Goal: Task Accomplishment & Management: Complete application form

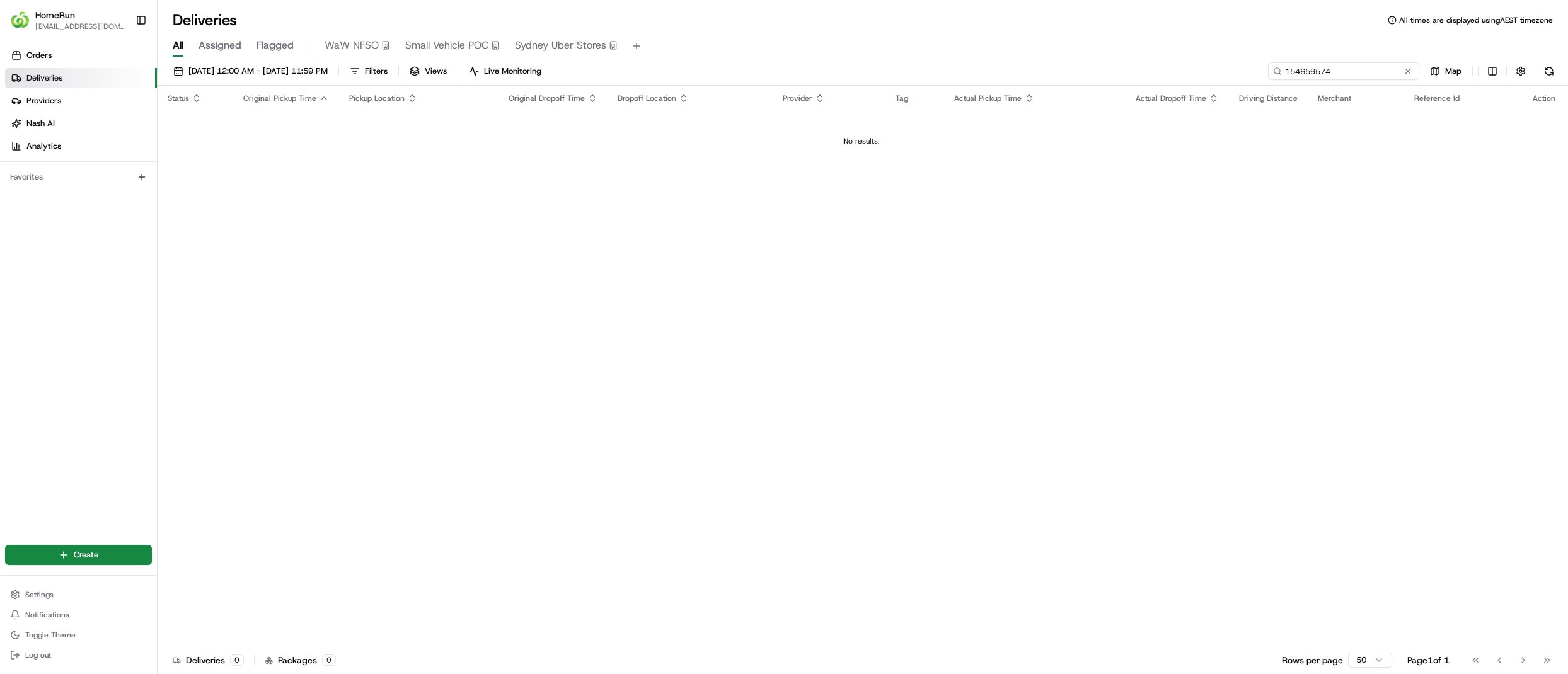
drag, startPoint x: 1386, startPoint y: 73, endPoint x: 1054, endPoint y: 68, distance: 332.0
click at [1054, 68] on div "20/08/2025 12:00 AM - 27/08/2025 11:59 PM Filters Views Live Monitoring 1546595…" at bounding box center [862, 74] width 1410 height 23
paste input "265641239"
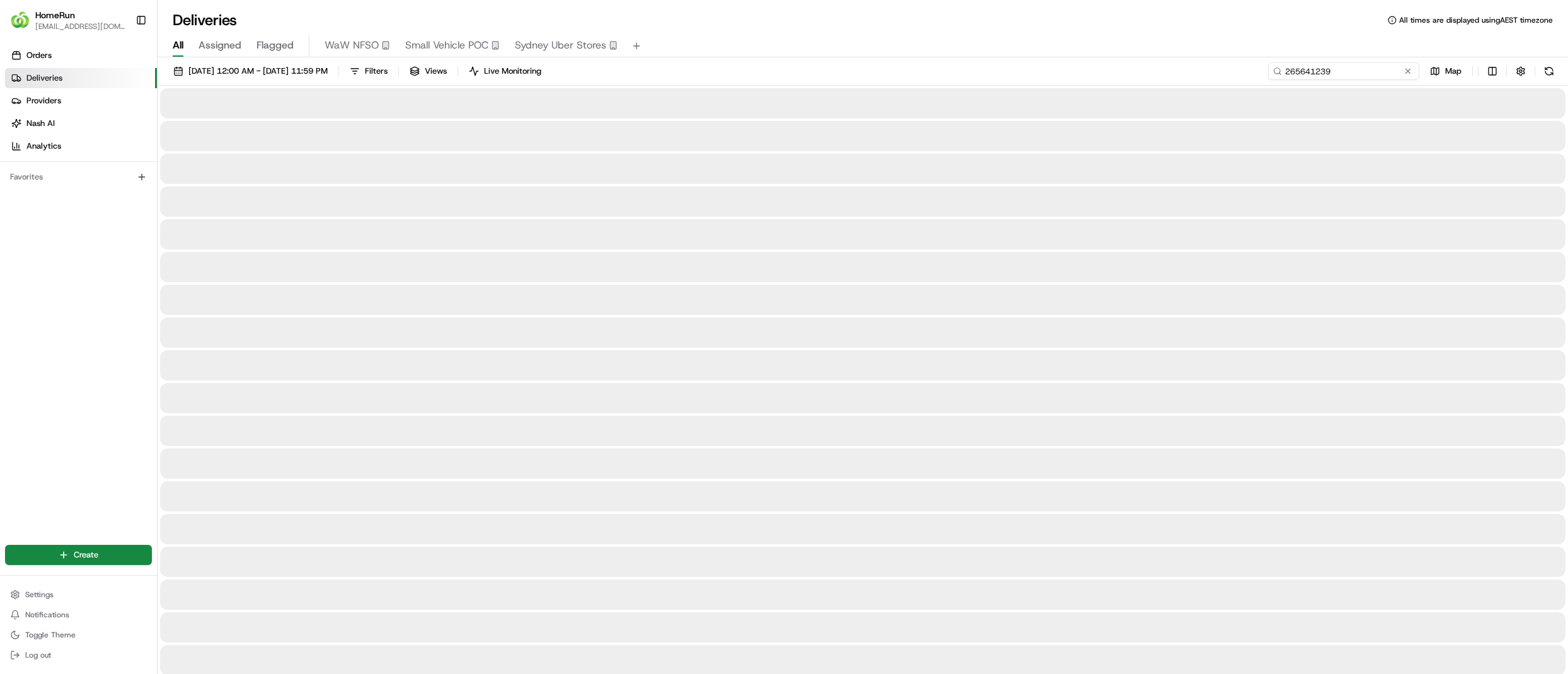
type input "265641239"
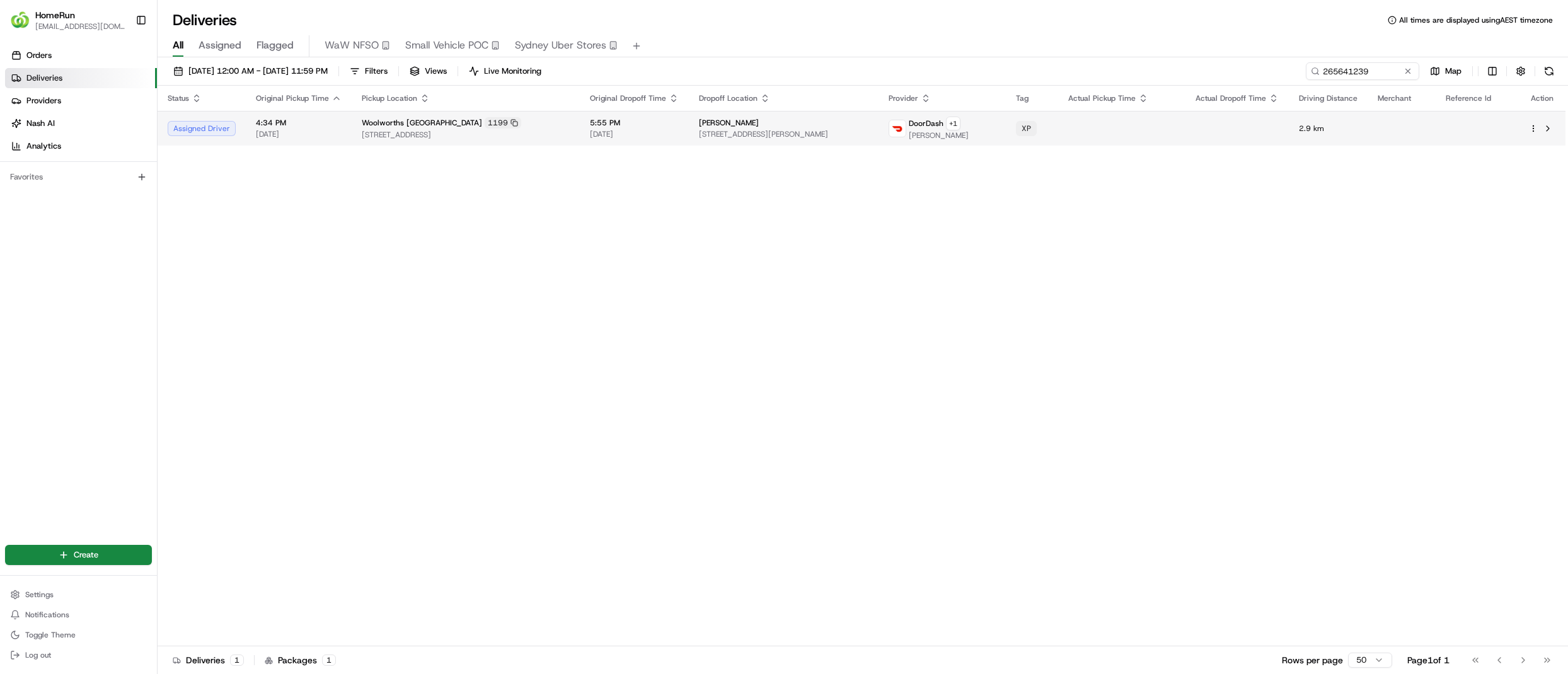
click at [554, 141] on td "Woolworths Northbridge 1199 79-113 Sailors Bay Road, Northbridge, NSW 2063, AU" at bounding box center [466, 128] width 228 height 34
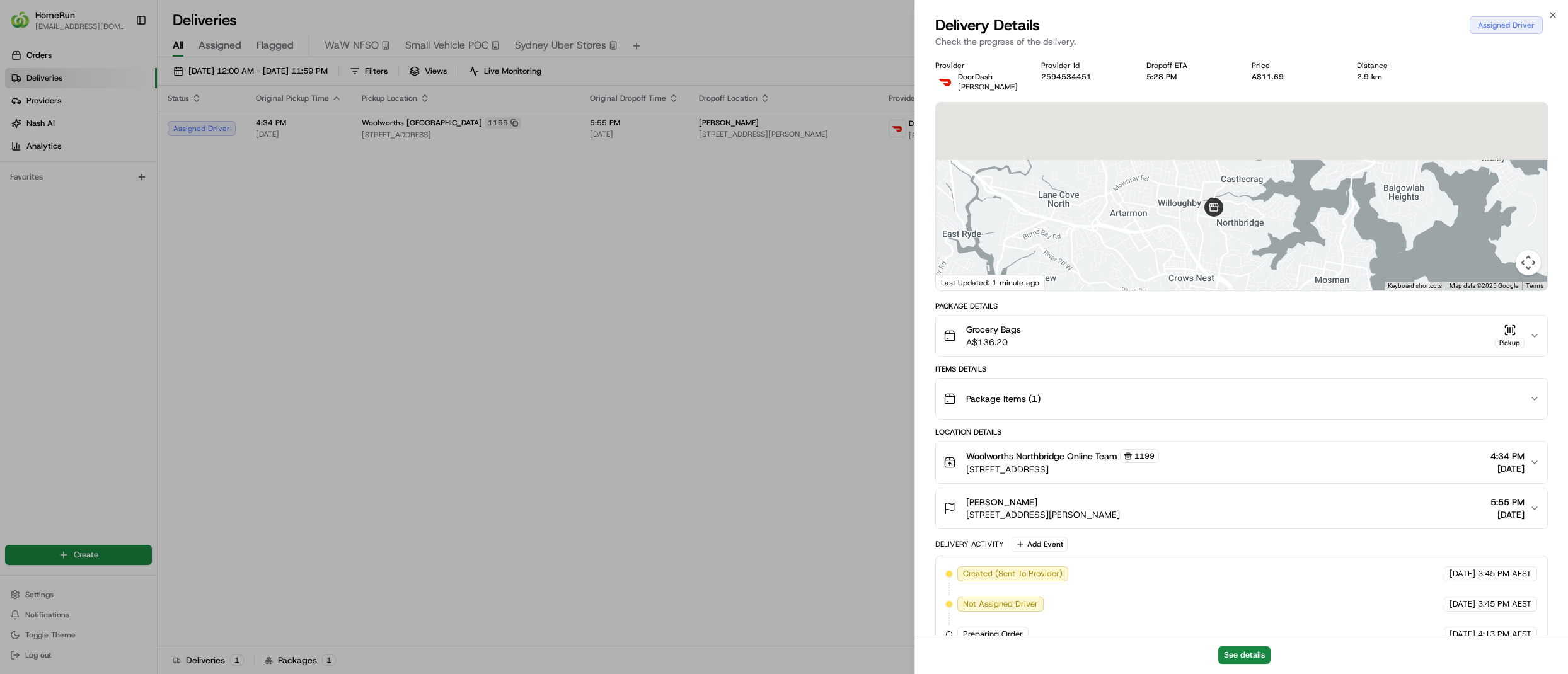
drag, startPoint x: 1240, startPoint y: 184, endPoint x: 1210, endPoint y: 256, distance: 78.0
click at [1210, 256] on div at bounding box center [1242, 196] width 611 height 188
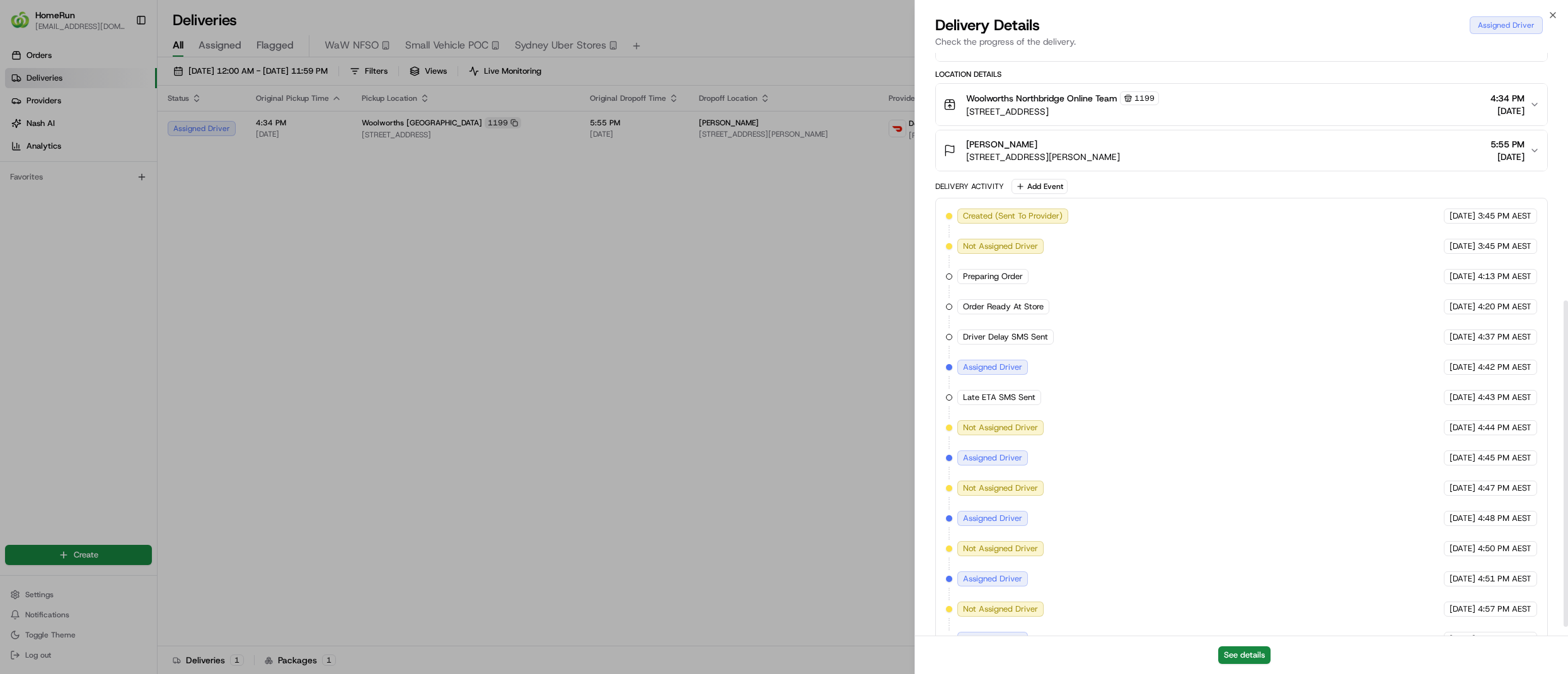
scroll to position [457, 0]
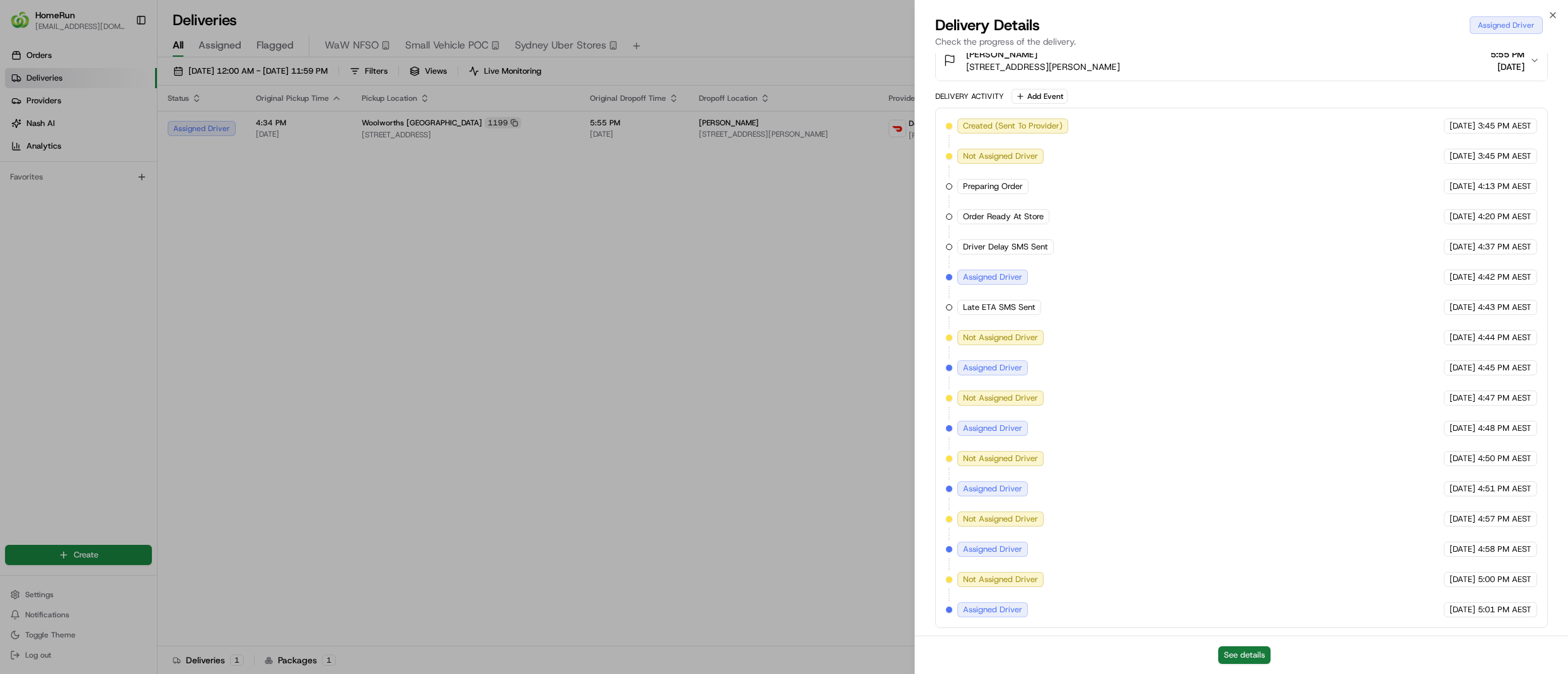
click at [1248, 652] on button "See details" at bounding box center [1244, 655] width 52 height 18
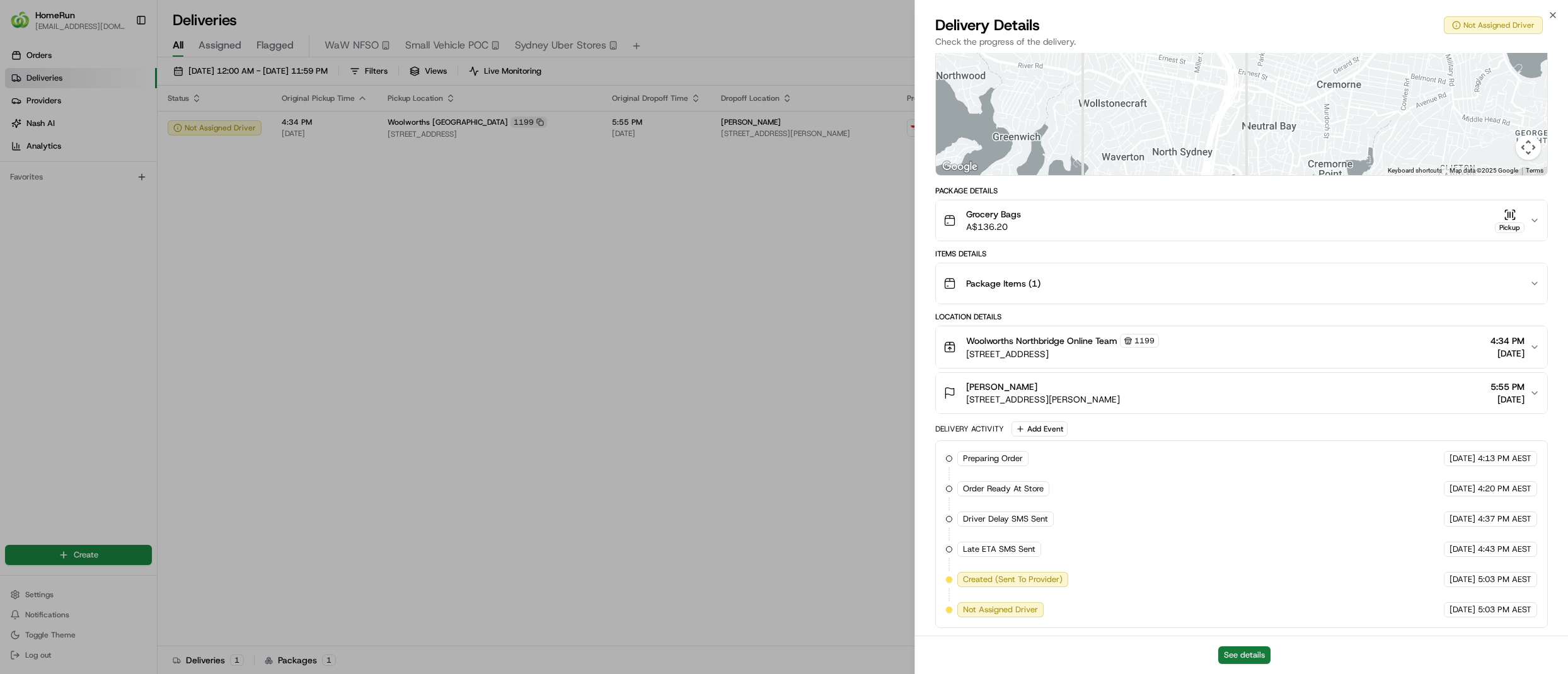
scroll to position [120, 0]
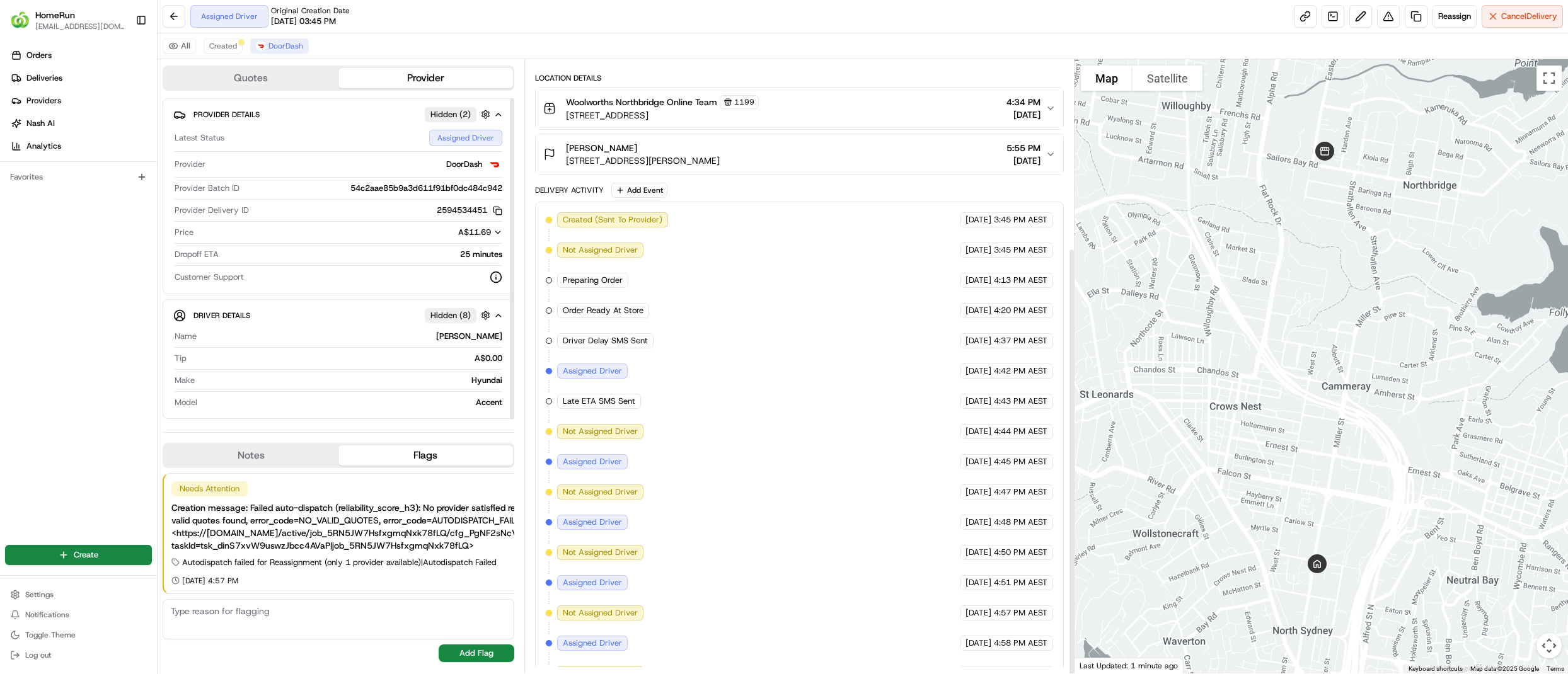
scroll to position [270, 0]
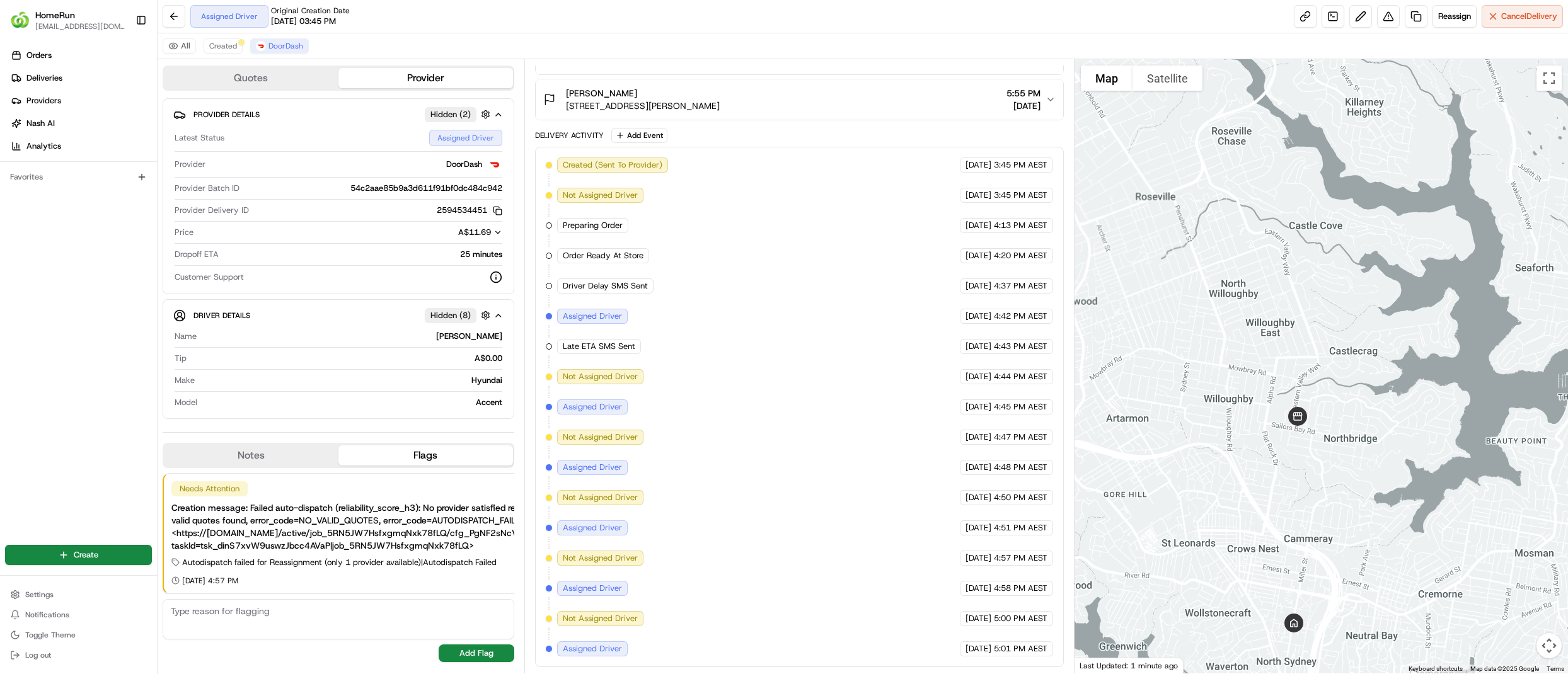
drag, startPoint x: 1389, startPoint y: 239, endPoint x: 1329, endPoint y: 466, distance: 234.8
click at [1329, 466] on div at bounding box center [1321, 366] width 494 height 614
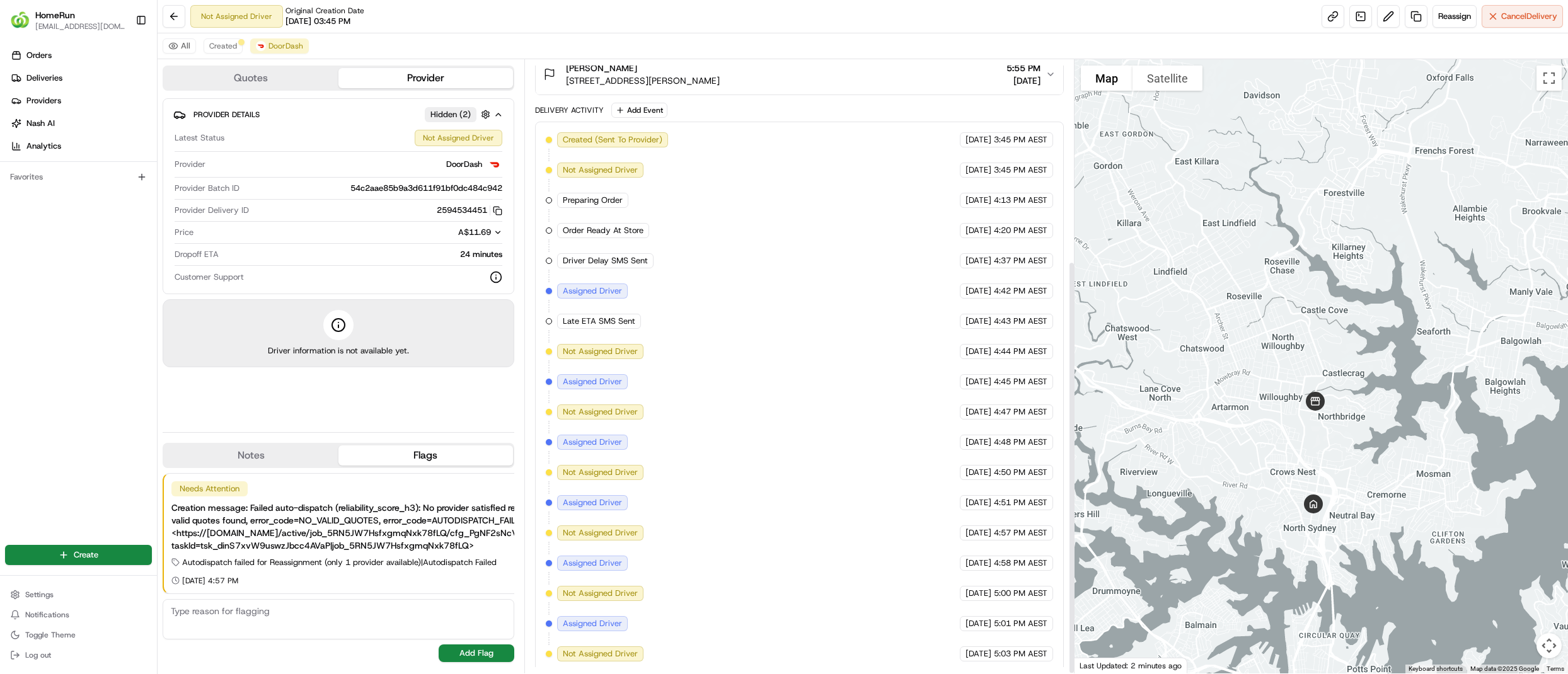
scroll to position [301, 0]
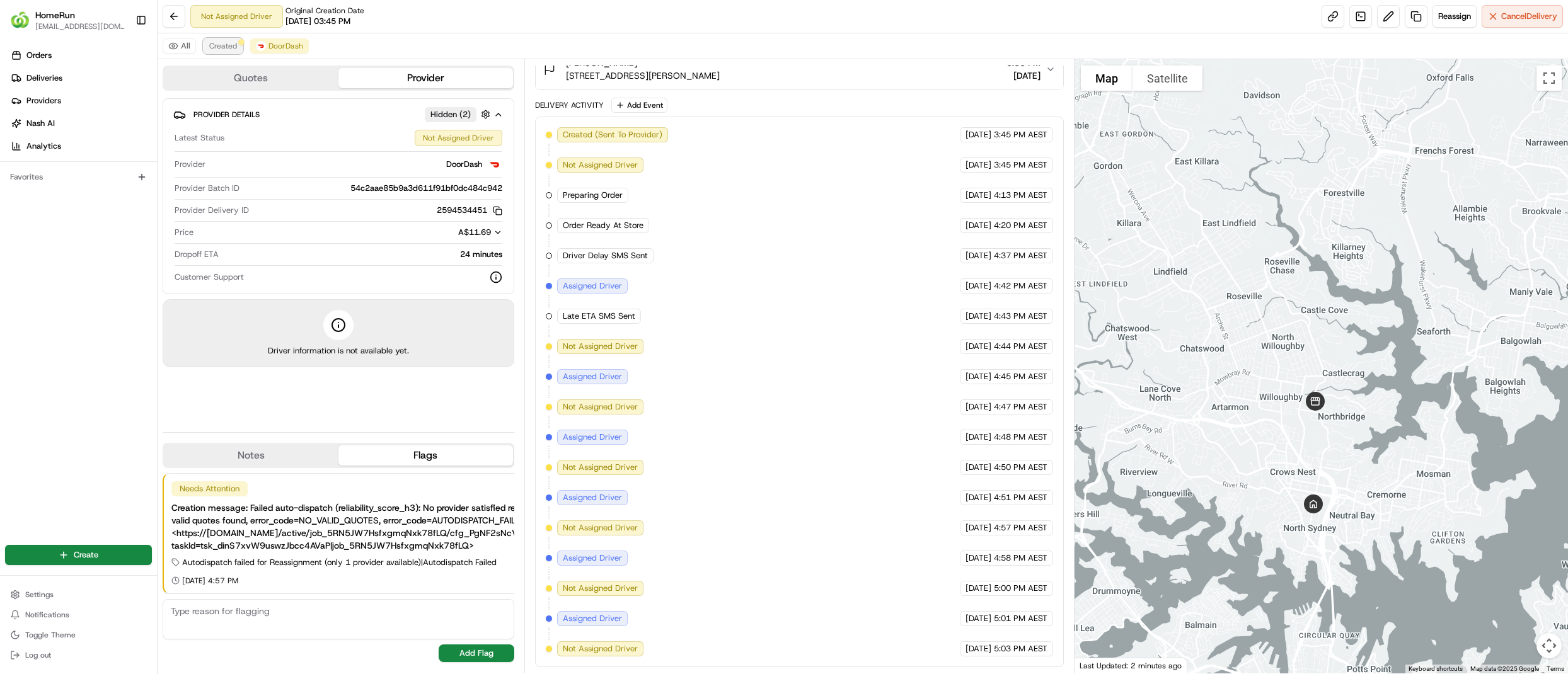
click at [210, 50] on span "Created" at bounding box center [223, 46] width 28 height 10
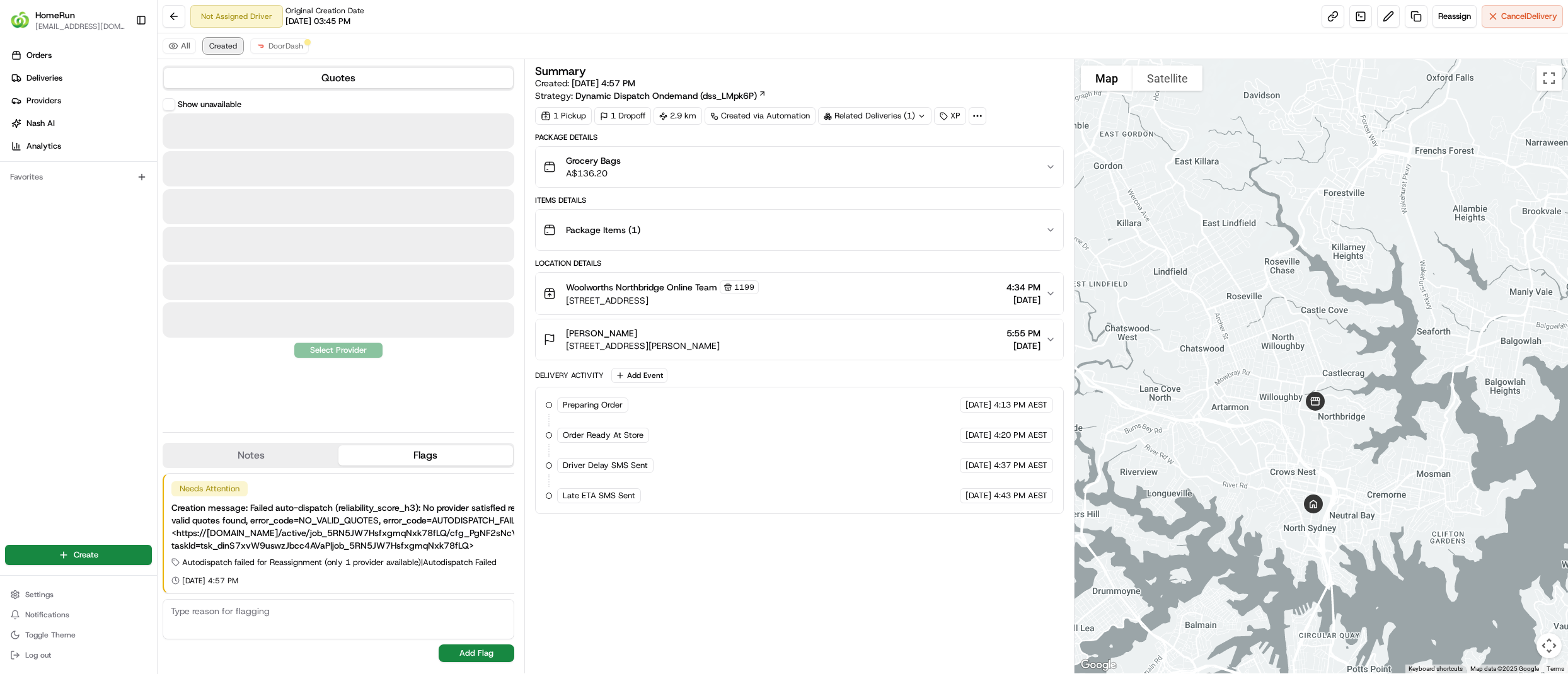
scroll to position [0, 0]
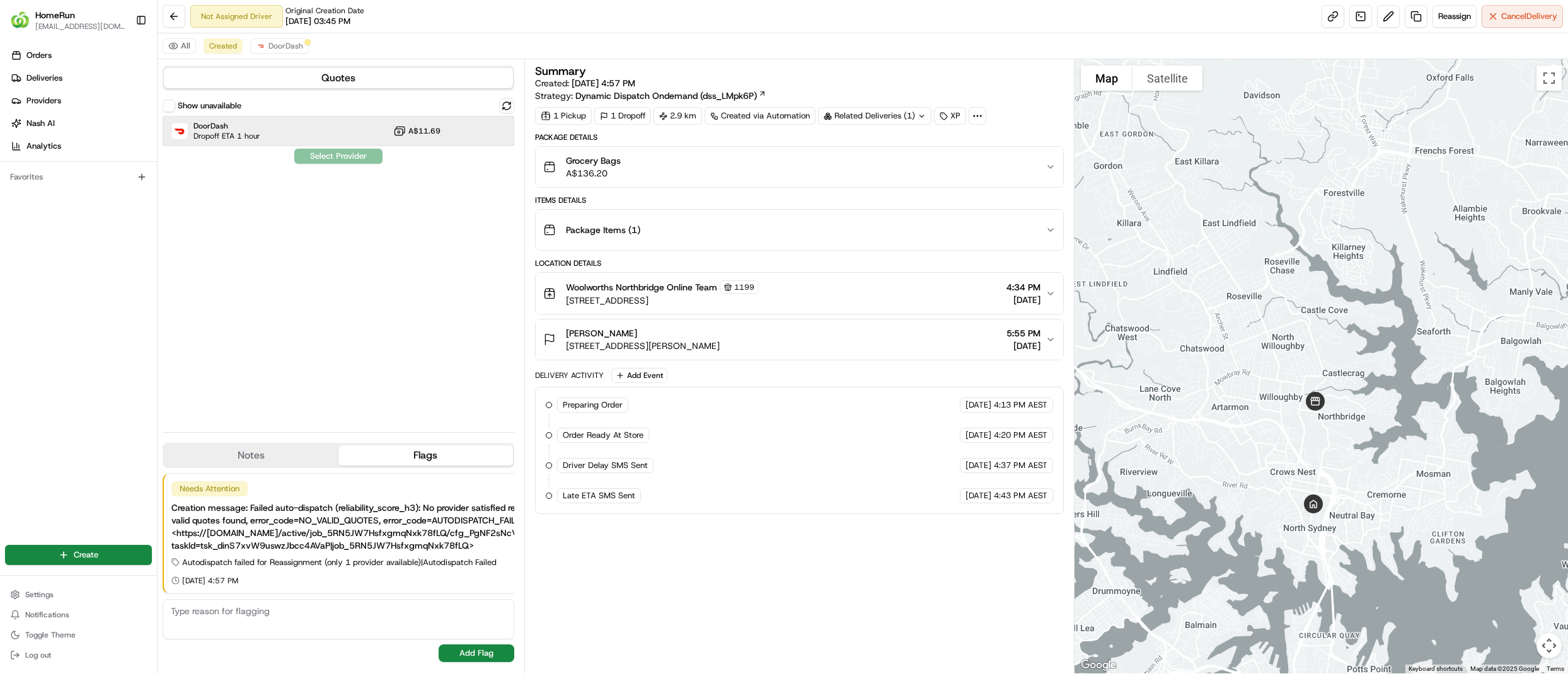
click at [281, 122] on div "DoorDash Dropoff ETA 1 hour A$11.69" at bounding box center [338, 131] width 352 height 30
click at [325, 160] on button "Assign Provider" at bounding box center [338, 156] width 90 height 15
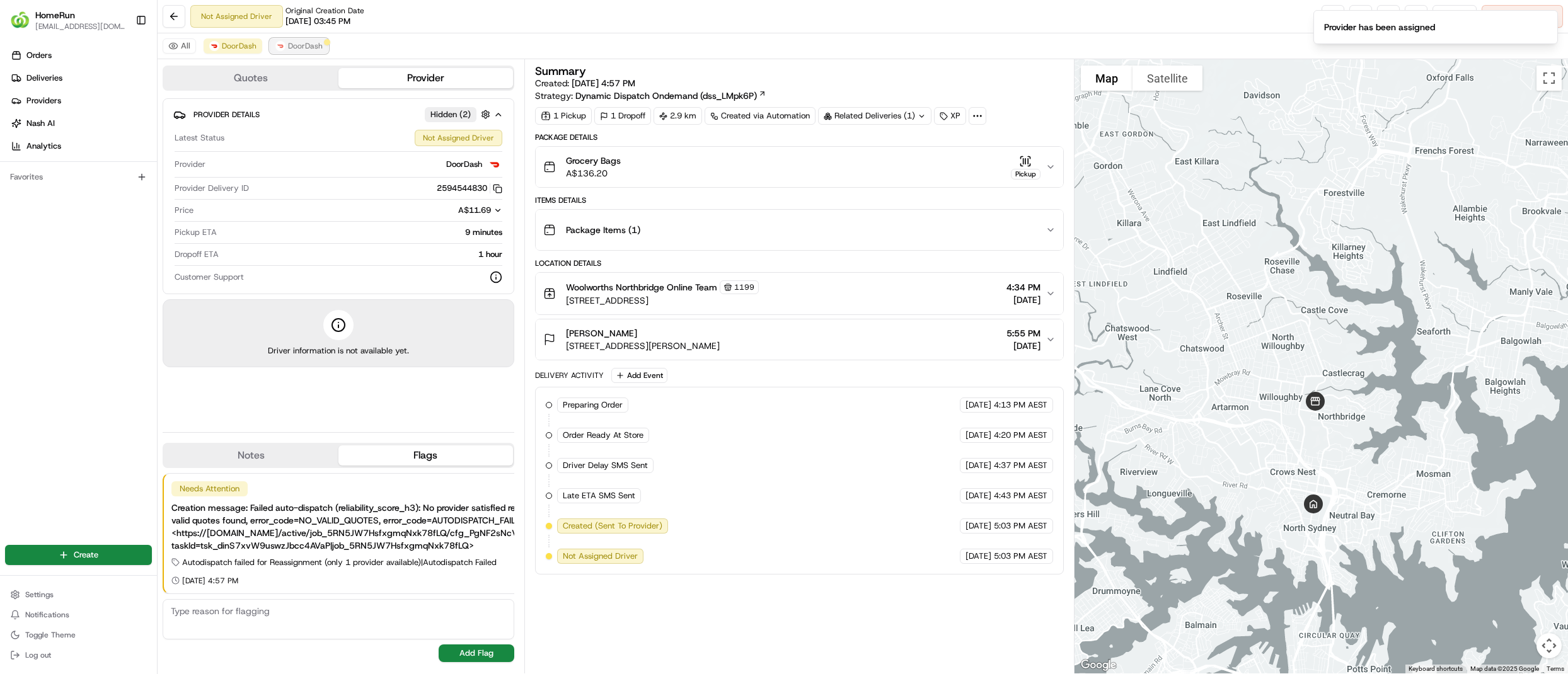
click at [302, 42] on span "DoorDash" at bounding box center [305, 46] width 34 height 10
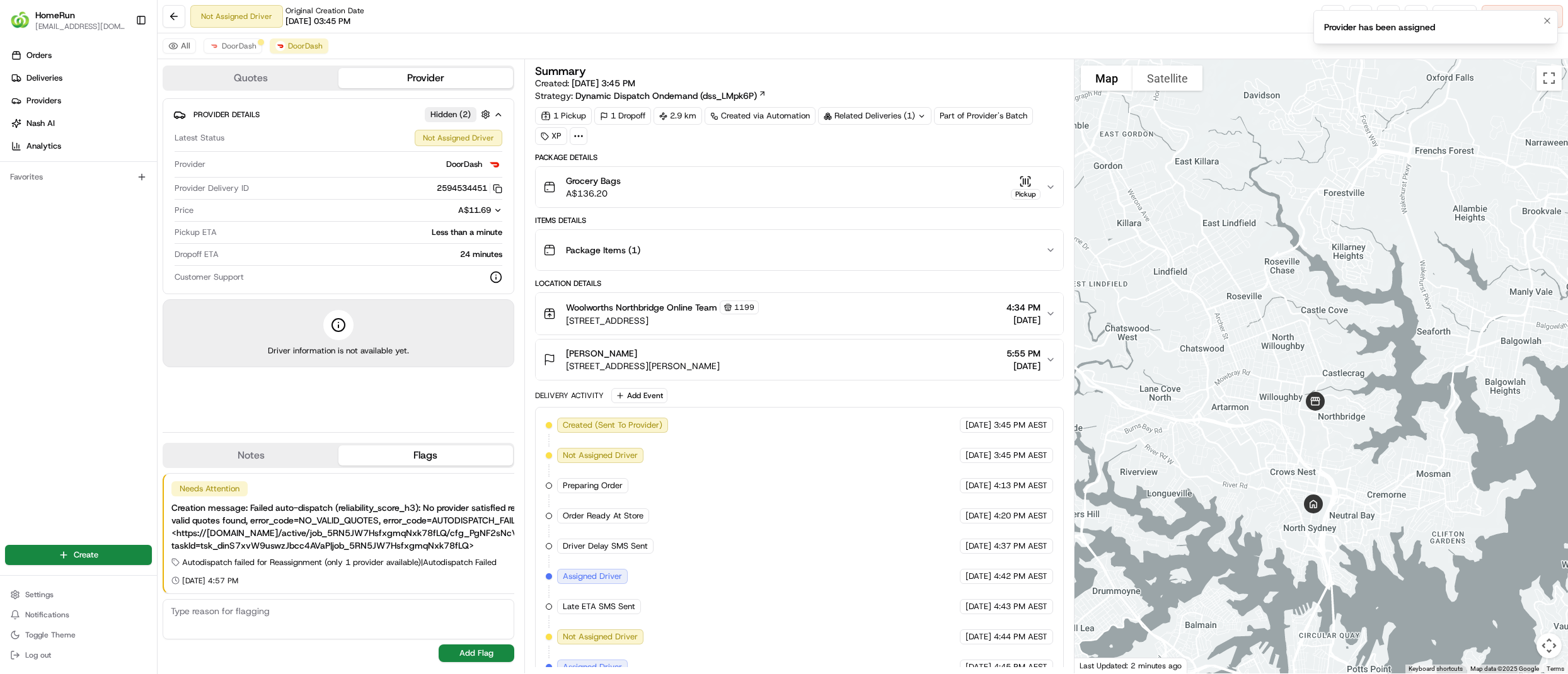
click at [1555, 13] on li "Provider has been assigned" at bounding box center [1436, 27] width 245 height 34
click at [1550, 14] on button "Notifications (F8)" at bounding box center [1546, 21] width 15 height 15
click at [1550, 14] on span "Cancel Delivery" at bounding box center [1529, 16] width 56 height 11
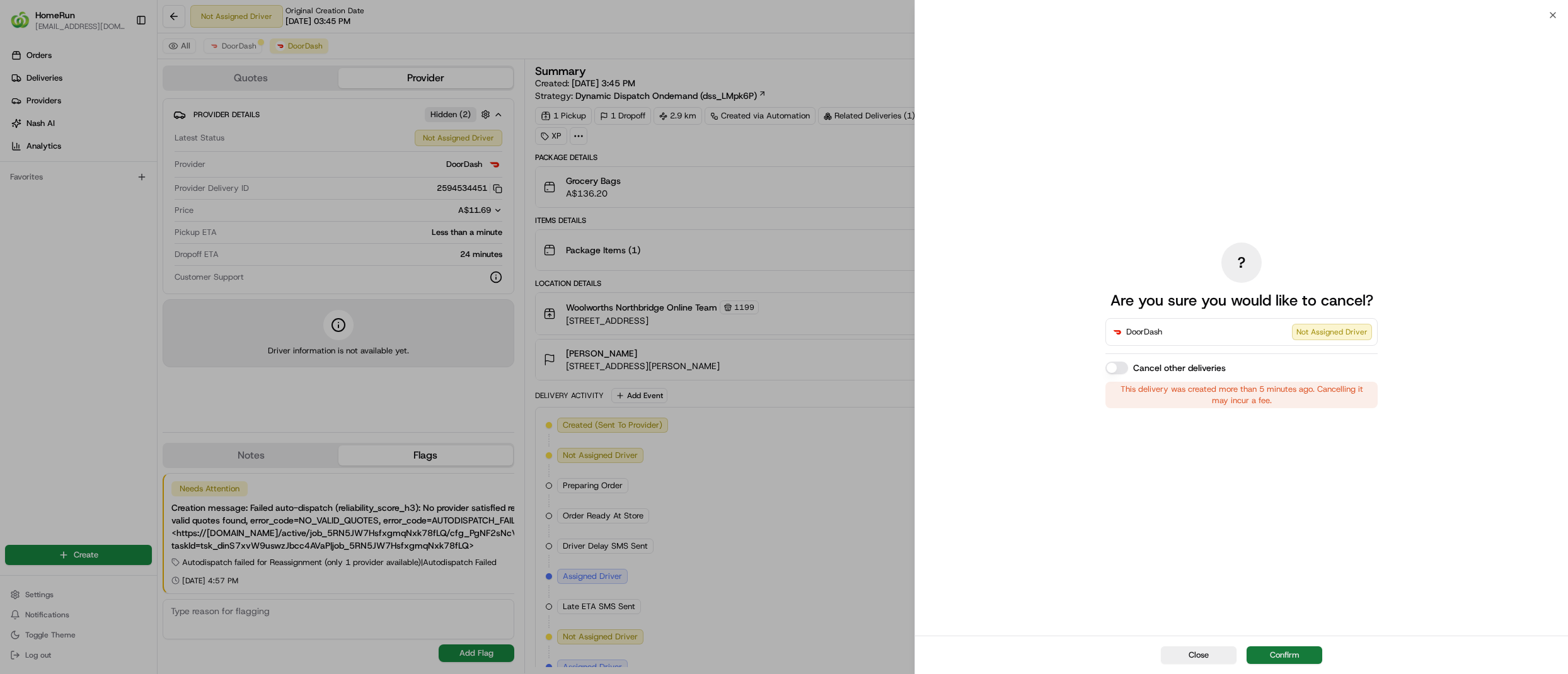
click at [1294, 655] on button "Confirm" at bounding box center [1284, 655] width 76 height 18
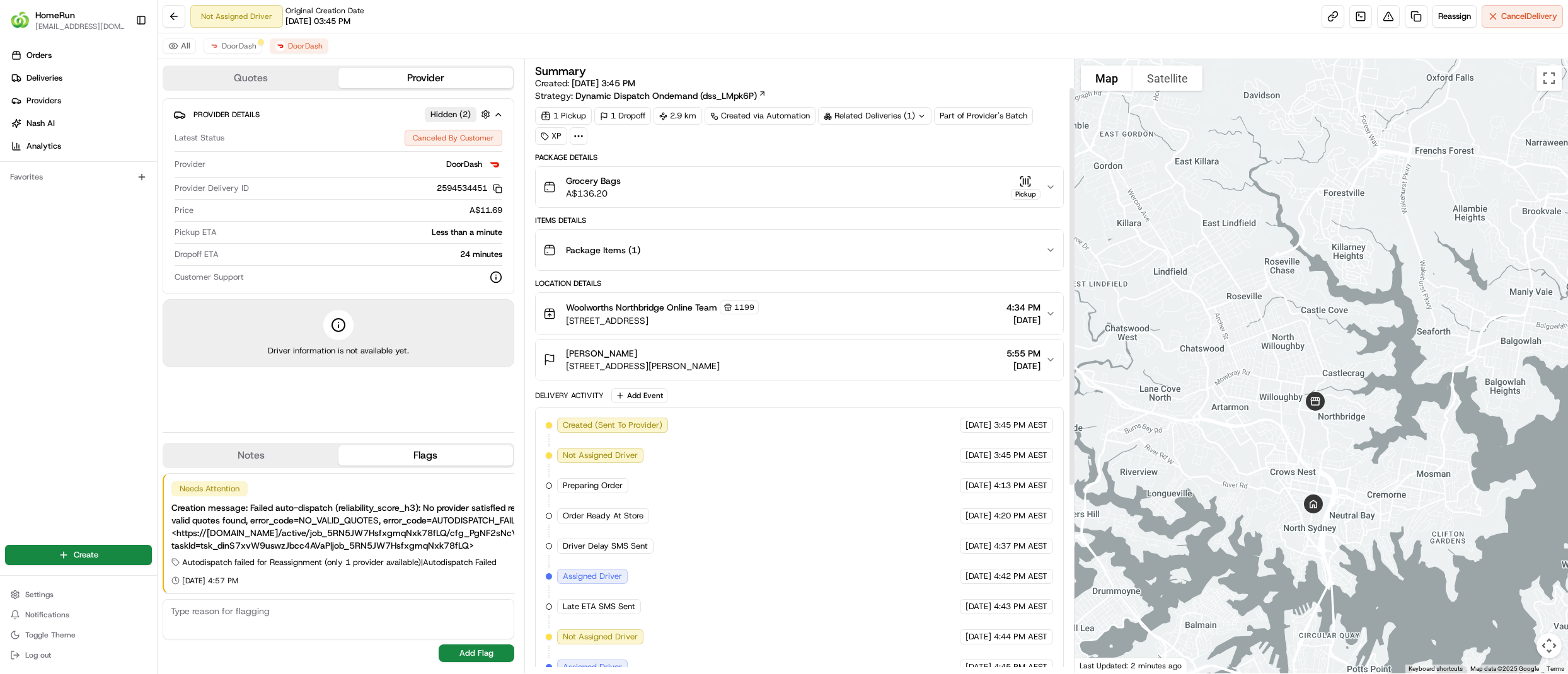
scroll to position [331, 0]
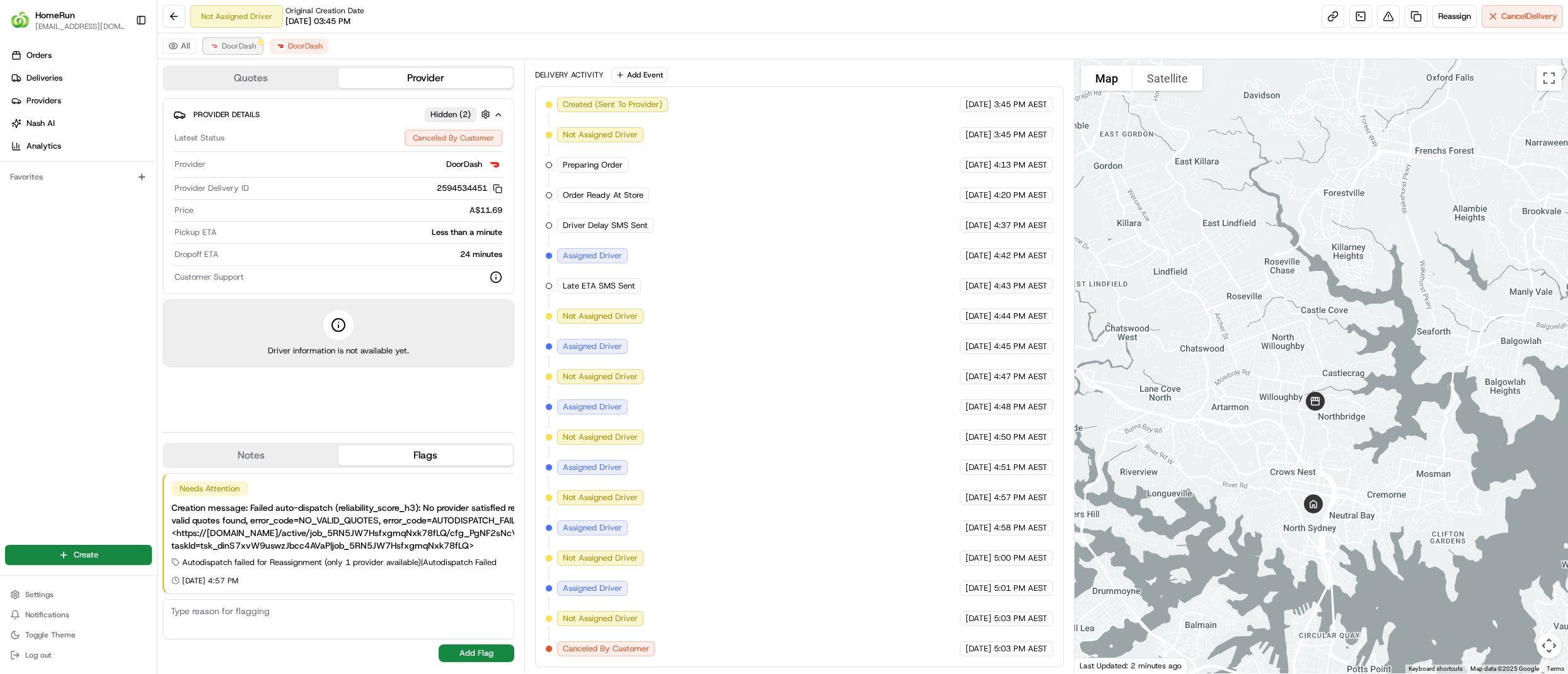
click at [222, 40] on button "DoorDash" at bounding box center [232, 46] width 58 height 15
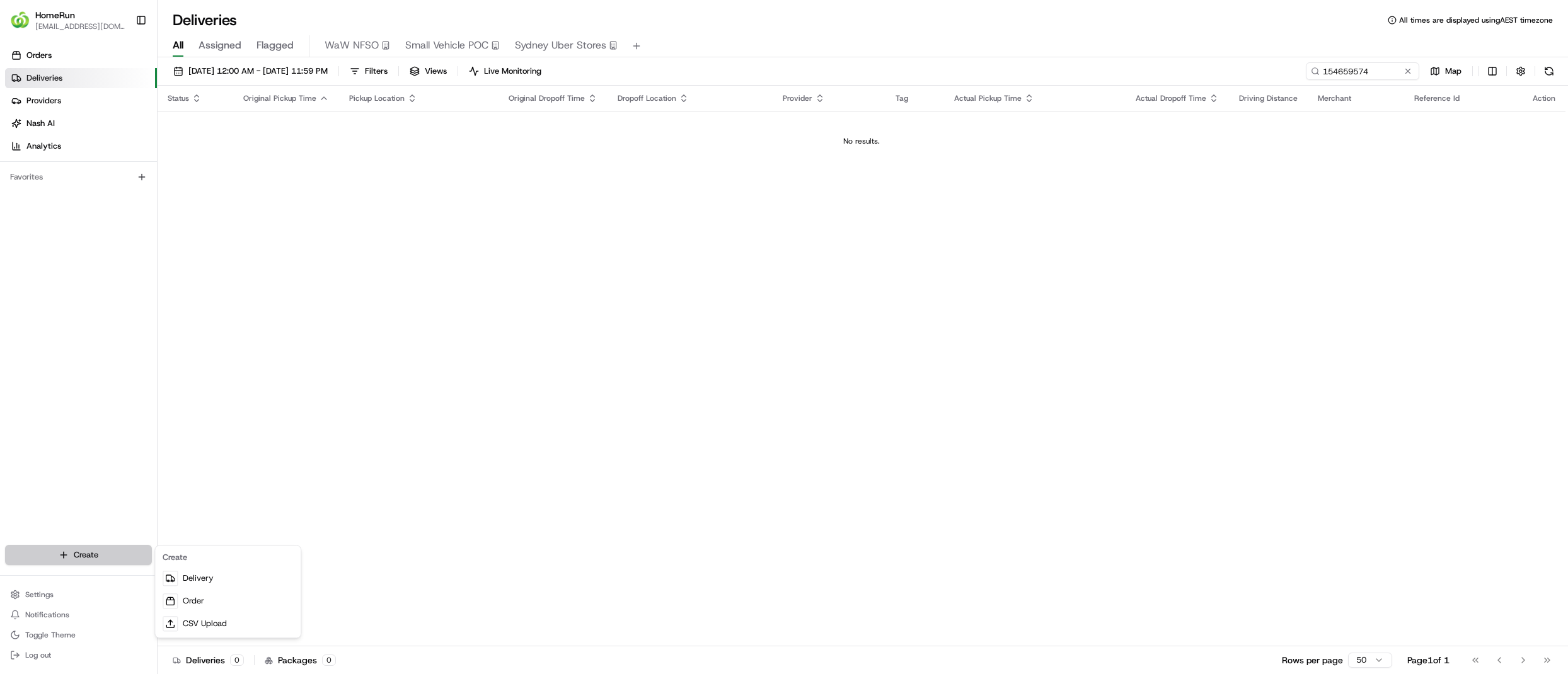
click at [99, 556] on html "HomeRun [EMAIL_ADDRESS][DOMAIN_NAME] Toggle Sidebar Orders Deliveries Providers…" at bounding box center [784, 337] width 1568 height 674
click at [200, 582] on link "Delivery" at bounding box center [228, 578] width 141 height 22
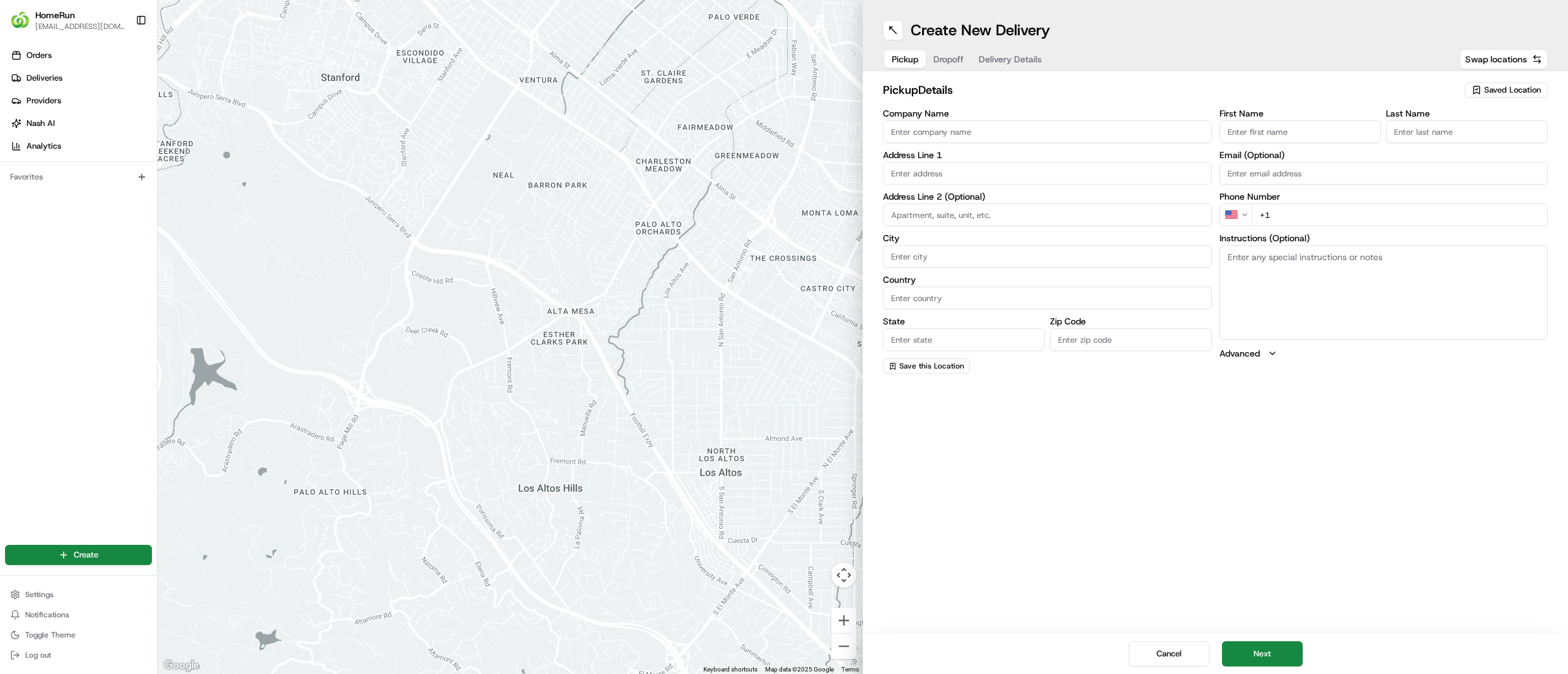
click at [1250, 211] on html "HomeRun [EMAIL_ADDRESS][DOMAIN_NAME] Toggle Sidebar Orders Deliveries Providers…" at bounding box center [784, 337] width 1568 height 674
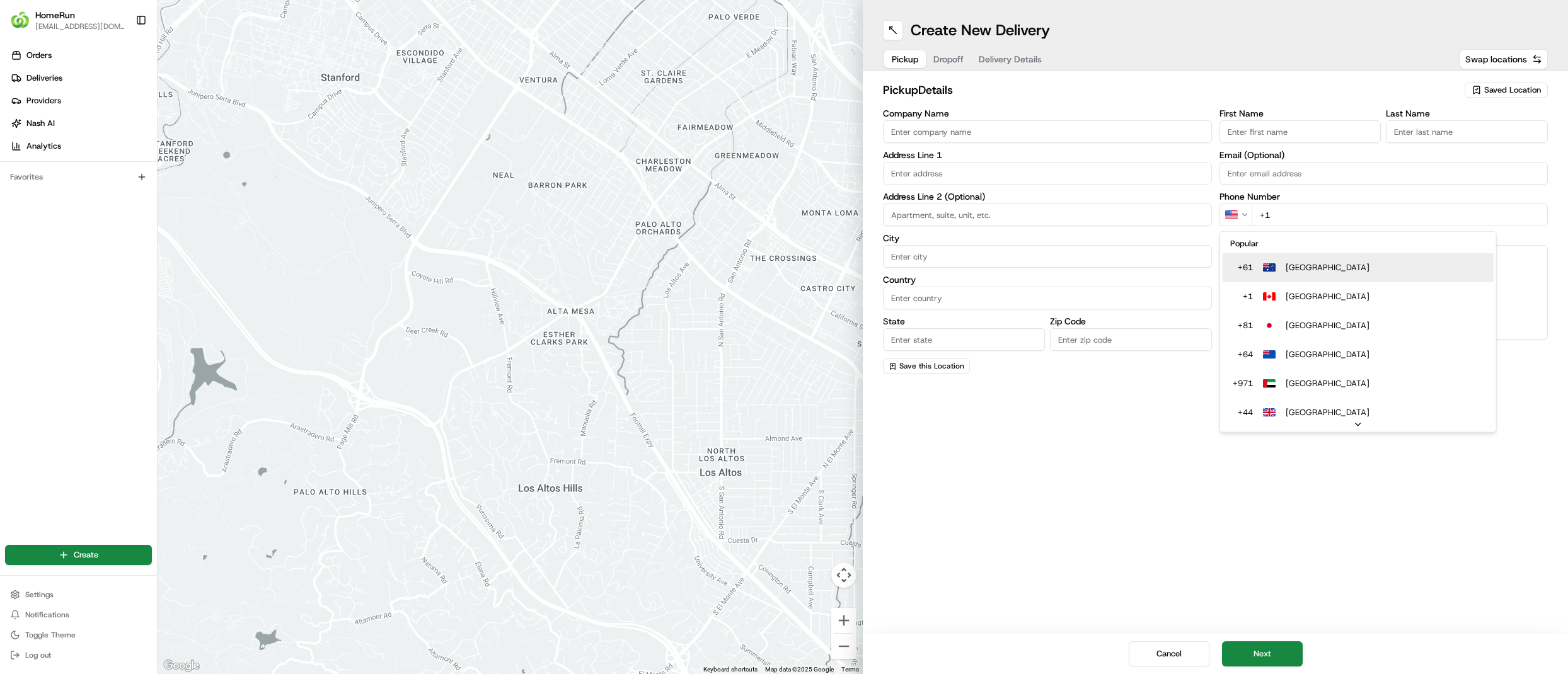
type input "+61"
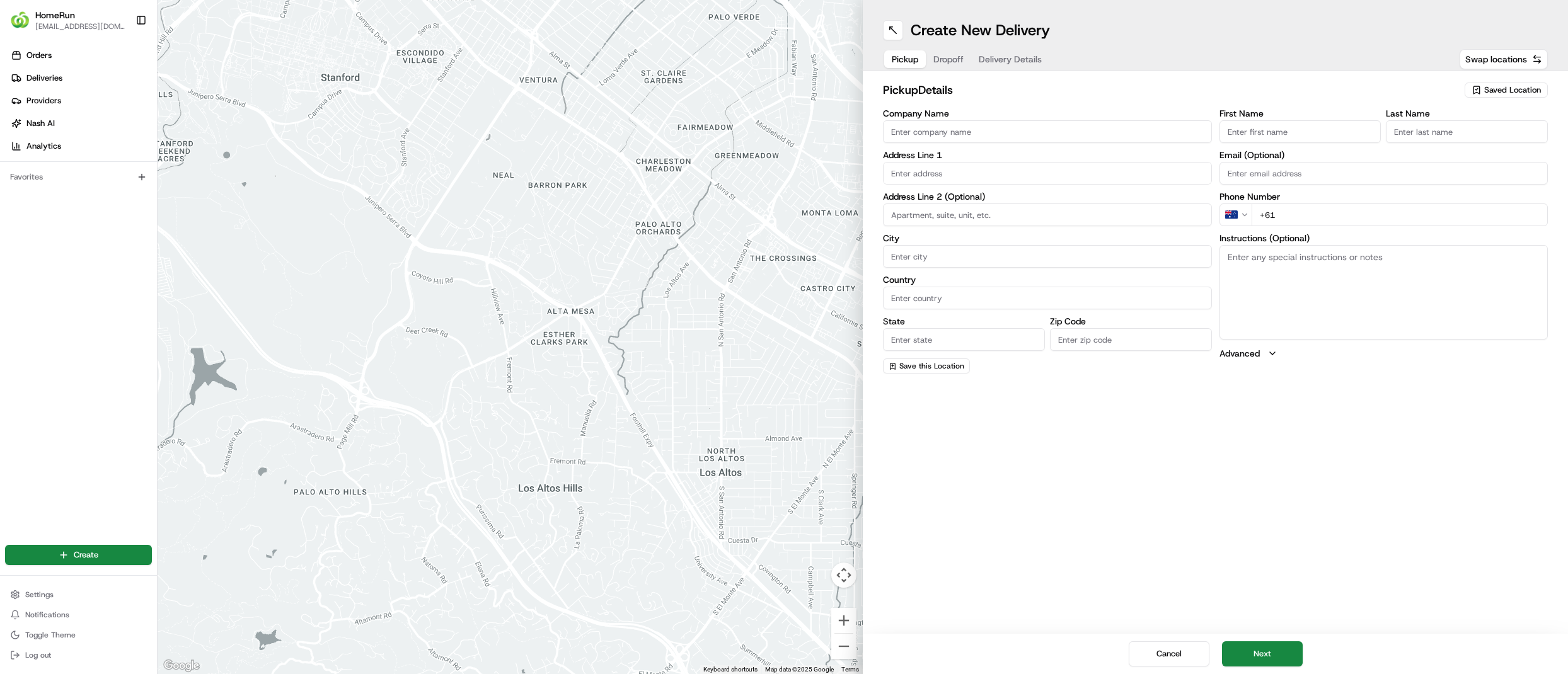
click at [1293, 272] on textarea "Instructions (Optional)" at bounding box center [1383, 292] width 329 height 94
click at [1510, 88] on span "Saved Location" at bounding box center [1512, 90] width 57 height 11
type input "Woolworths PORT MACQUARIE"
click at [1498, 138] on span "Woolworths Port Macquarie (1178)" at bounding box center [1485, 143] width 155 height 22
type input "Woolworths Port Macquarie"
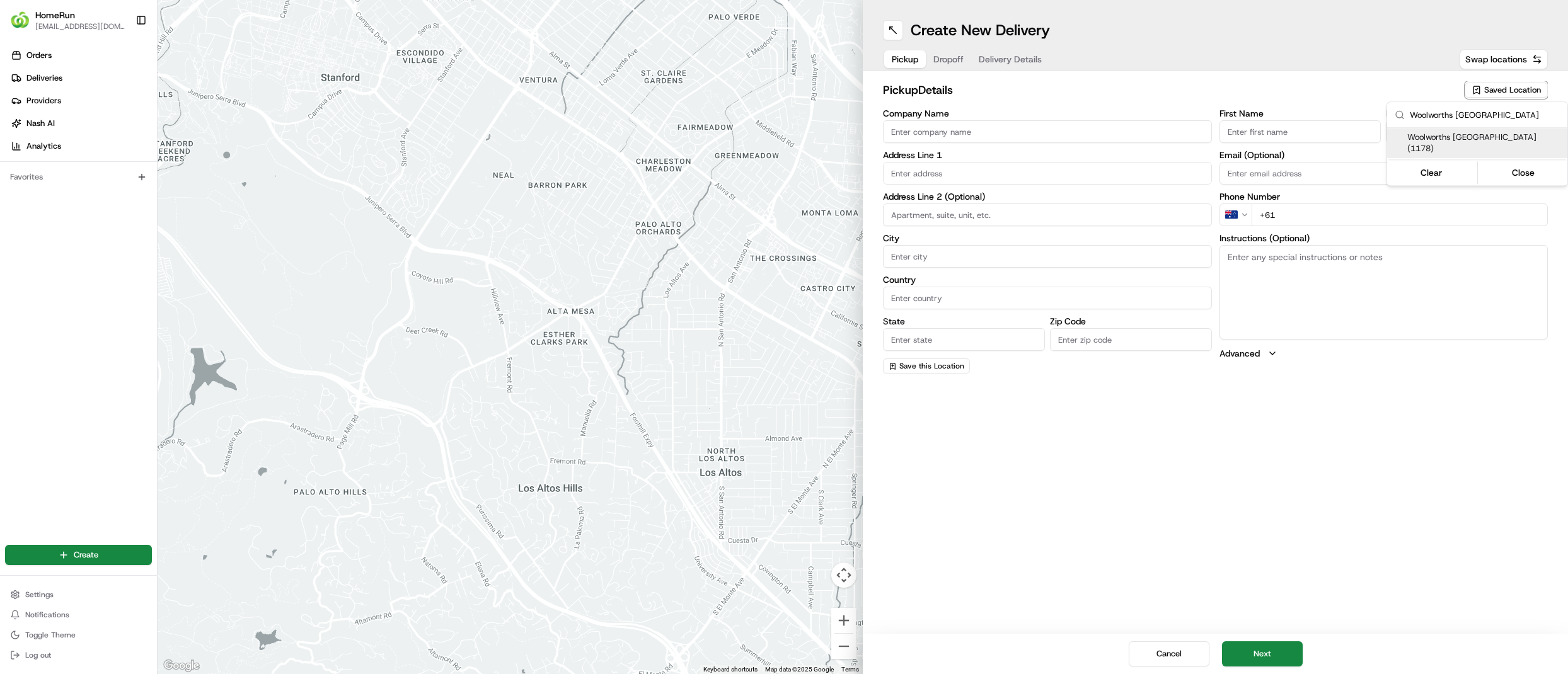
type input "Cnr Bay And Park Streets"
type input "Port Macquarie"
type input "AU"
type input "NSW"
type input "2444"
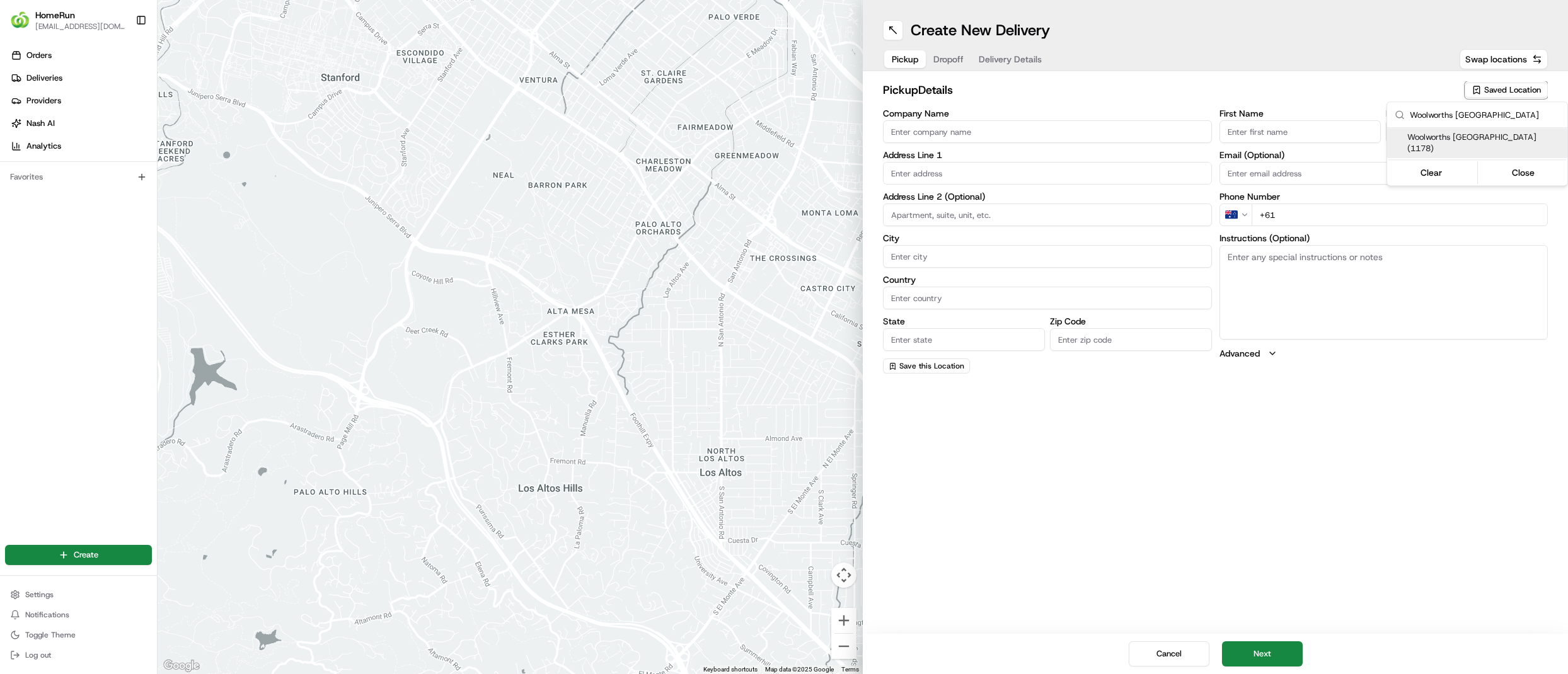
type input "Manager"
type input "+61 2 5525 5202"
type textarea "Store offers Direct-To-Boot Pickup. Enter from Bay St. Use dedicated green park…"
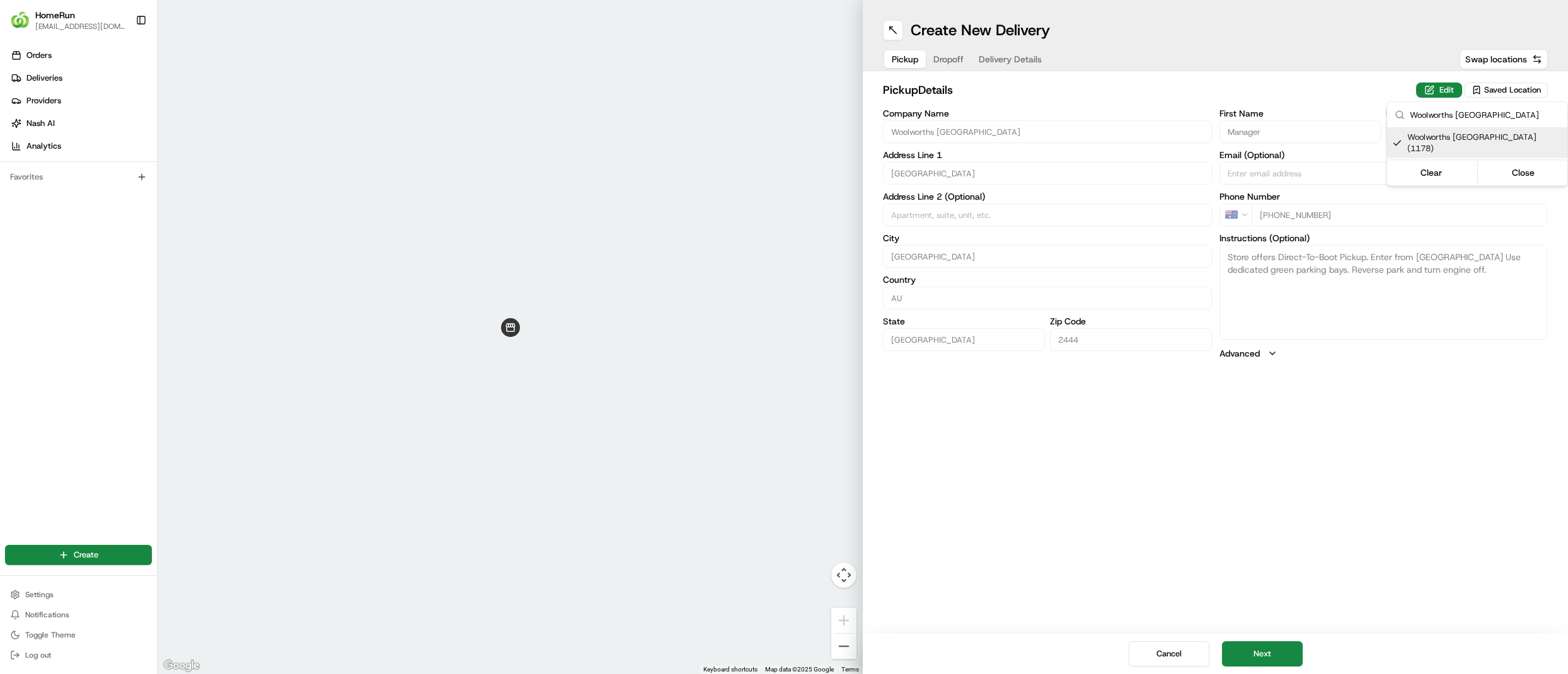
click at [1254, 654] on html "HomeRun rpuckett@woolworths.com.au Toggle Sidebar Orders Deliveries Providers N…" at bounding box center [784, 337] width 1568 height 674
click at [1254, 654] on button "Next" at bounding box center [1262, 654] width 81 height 26
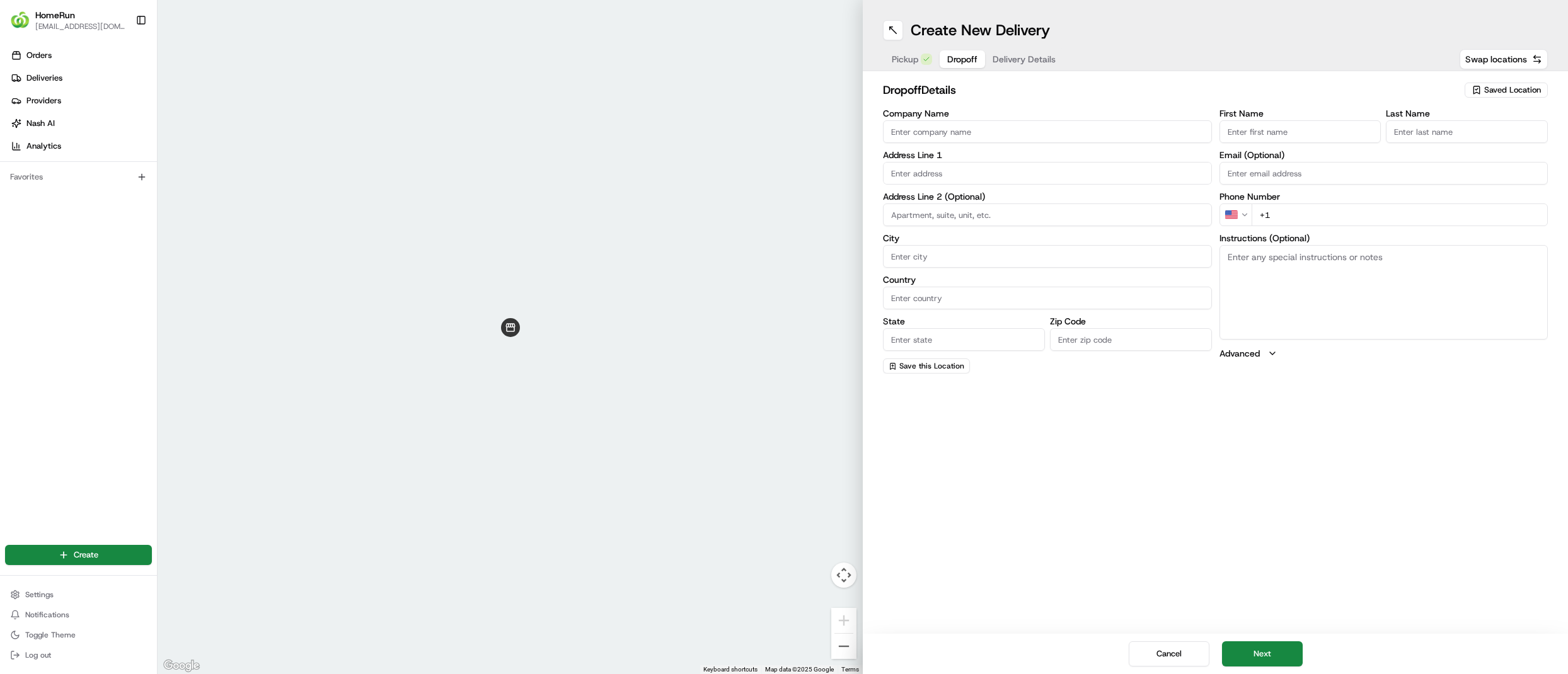
click at [1246, 206] on html "HomeRun rpuckett@woolworths.com.au Toggle Sidebar Orders Deliveries Providers N…" at bounding box center [784, 337] width 1568 height 674
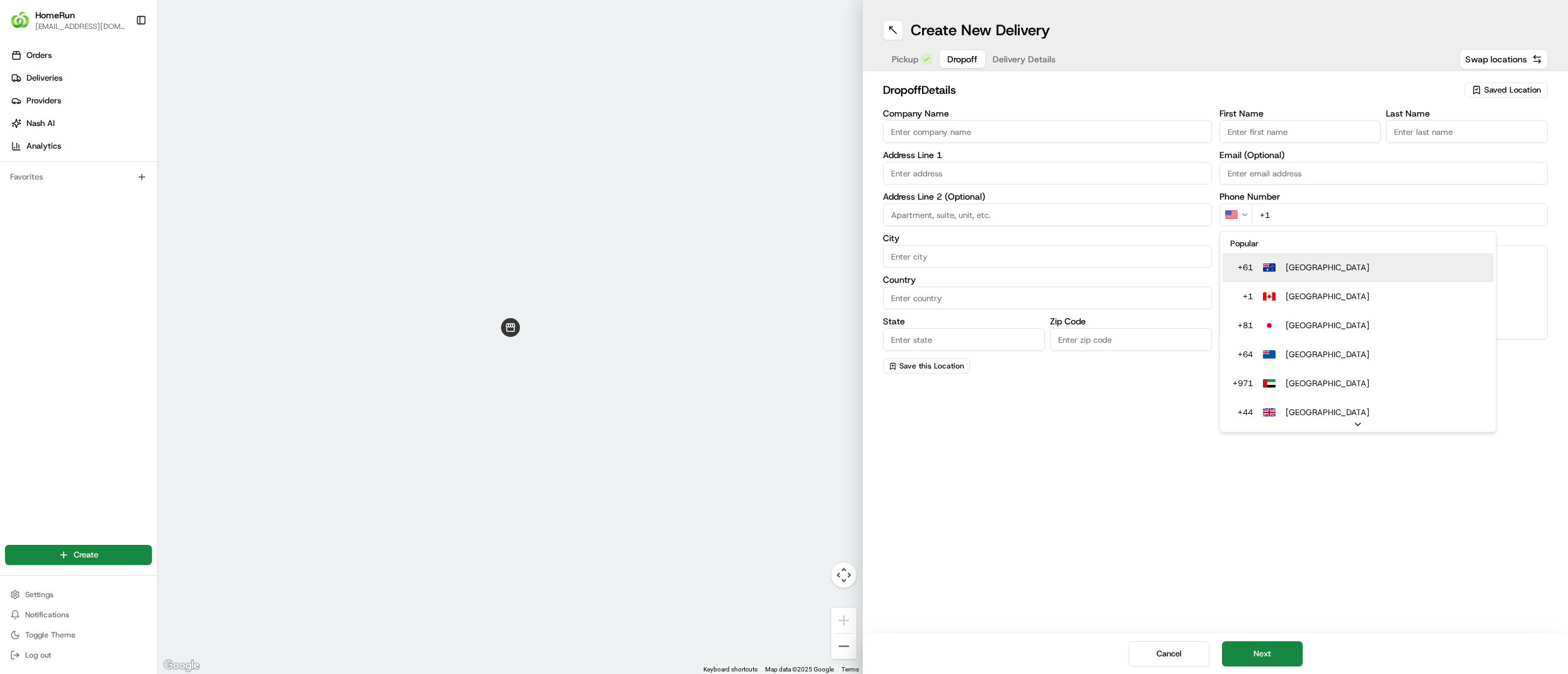
type input "+61"
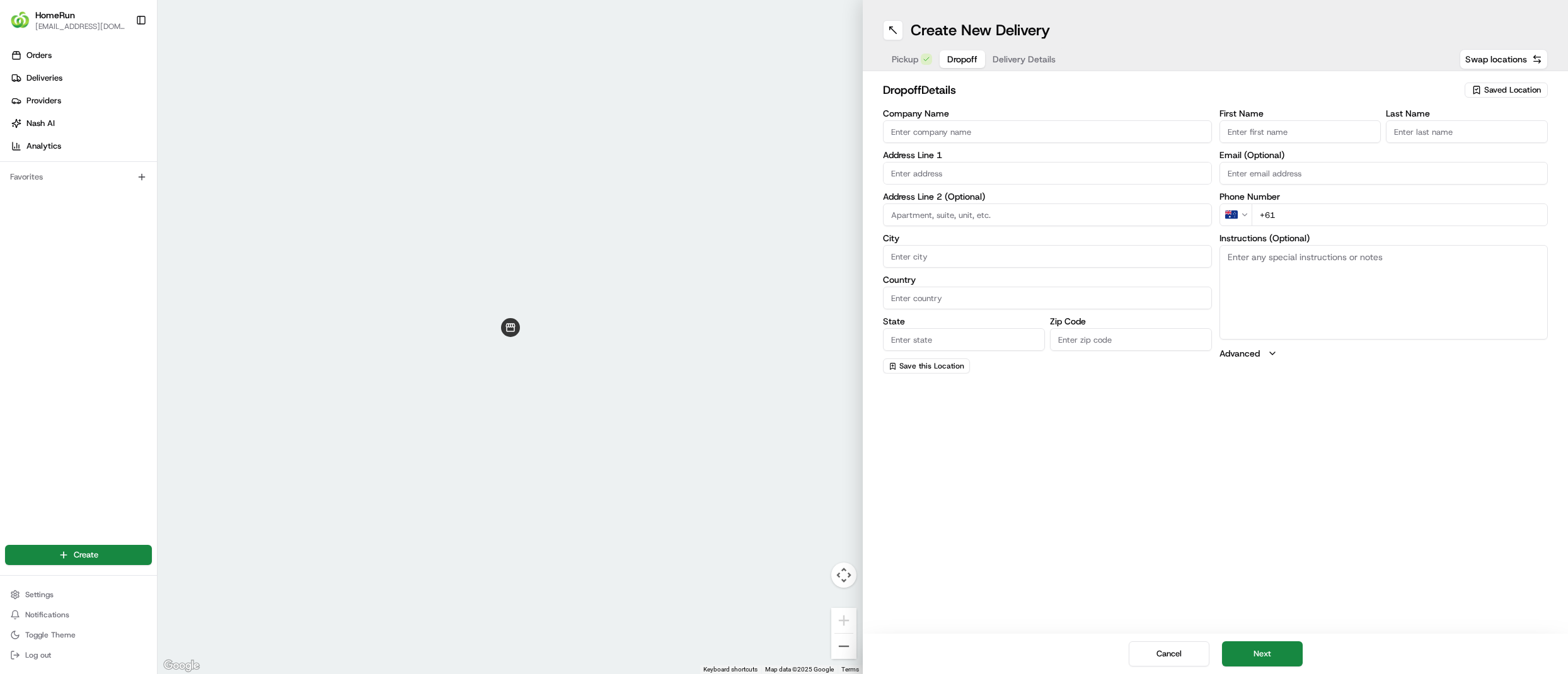
click at [973, 159] on label "Address Line 1" at bounding box center [1047, 154] width 329 height 9
click at [975, 165] on input "text" at bounding box center [1047, 173] width 329 height 22
paste input "16 Gunsynd Ch PORT MACQUARIE"
click at [990, 194] on div "16 Gunsynd Chase, Port Macquarie NSW, Australia" at bounding box center [1047, 200] width 322 height 19
type input "16 Gunsynd Chase, Port Macquarie NSW 2444, Australia"
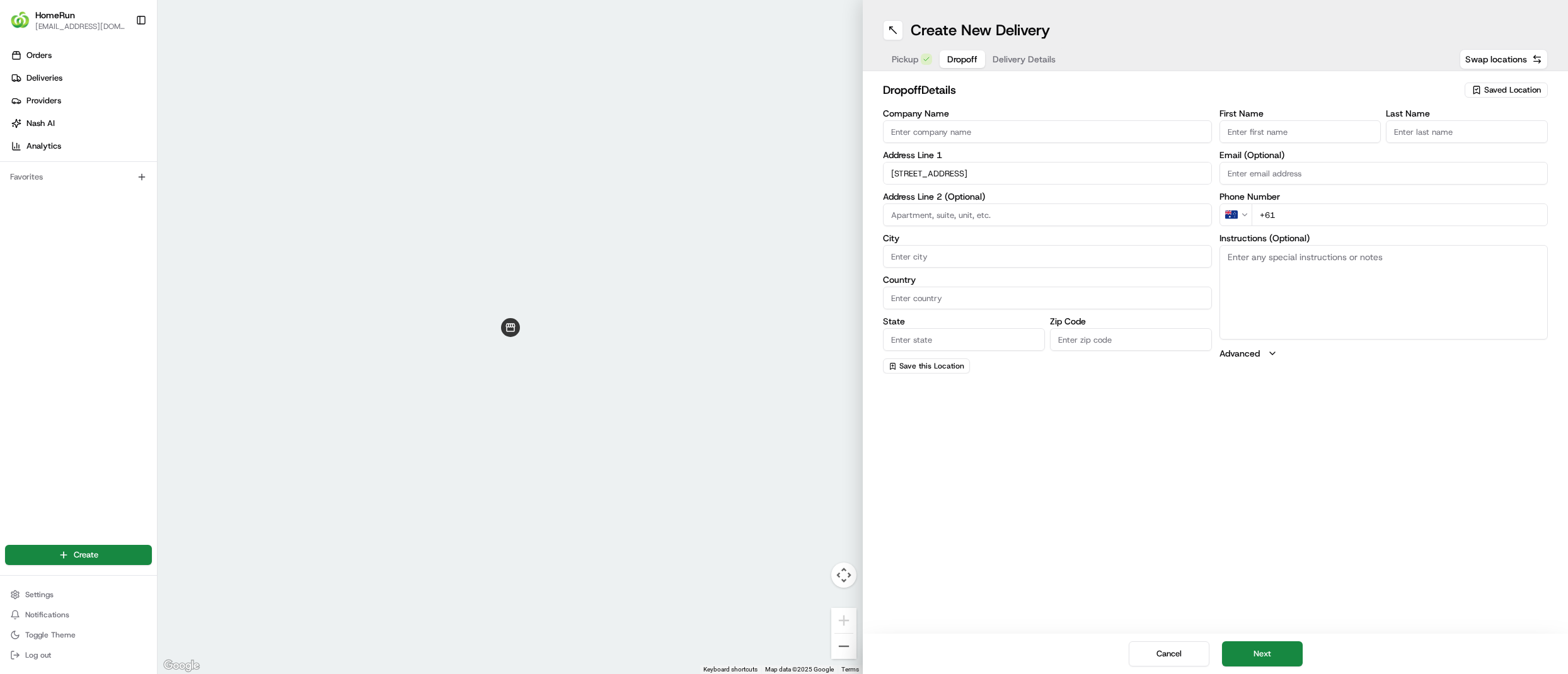
type input "Port Macquarie"
type input "Australia"
type input "NSW"
type input "2444"
type input "16 Gunsynd Chase"
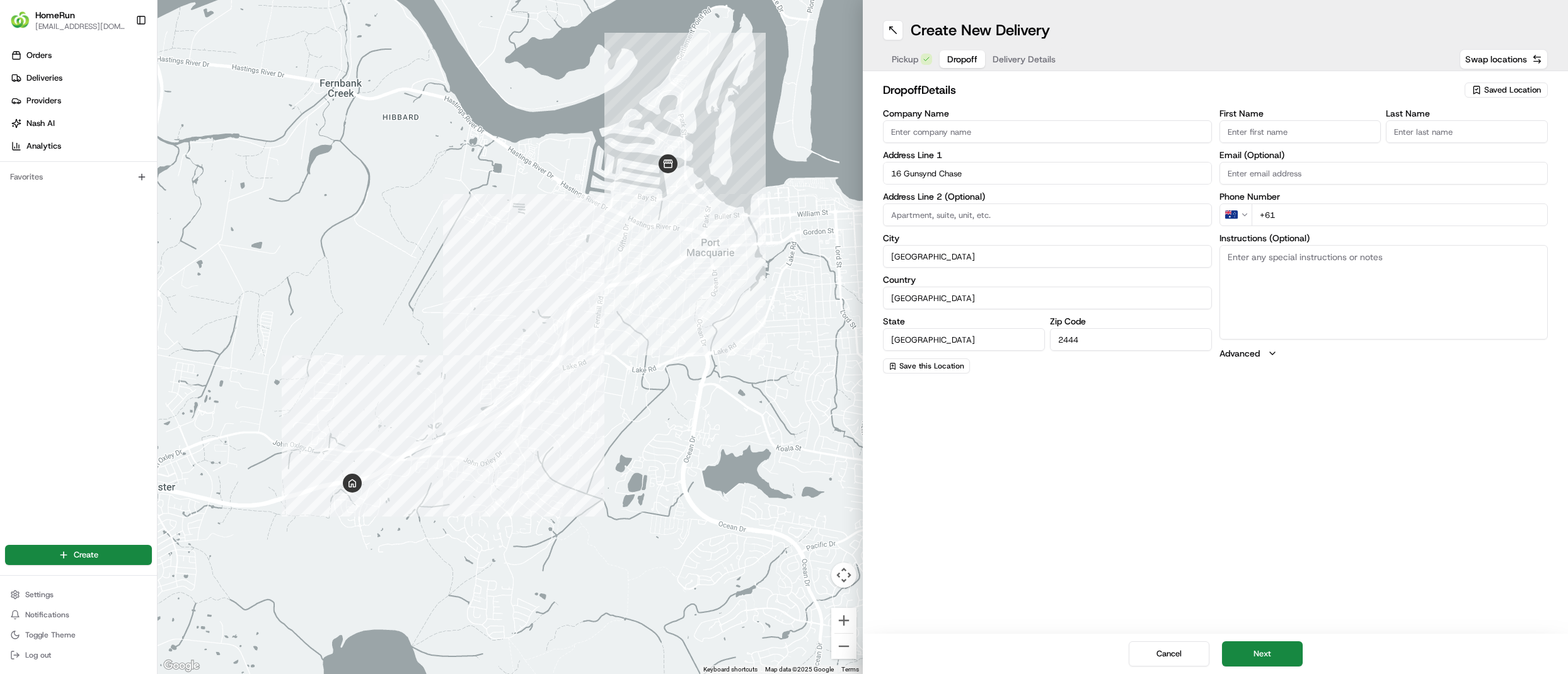
click at [1296, 225] on input "+61" at bounding box center [1399, 214] width 297 height 22
click at [1299, 221] on input "+61" at bounding box center [1399, 214] width 297 height 22
paste input "0448 181 289"
type input "+61 0448 181 289"
click at [1282, 123] on input "First Name" at bounding box center [1300, 131] width 162 height 22
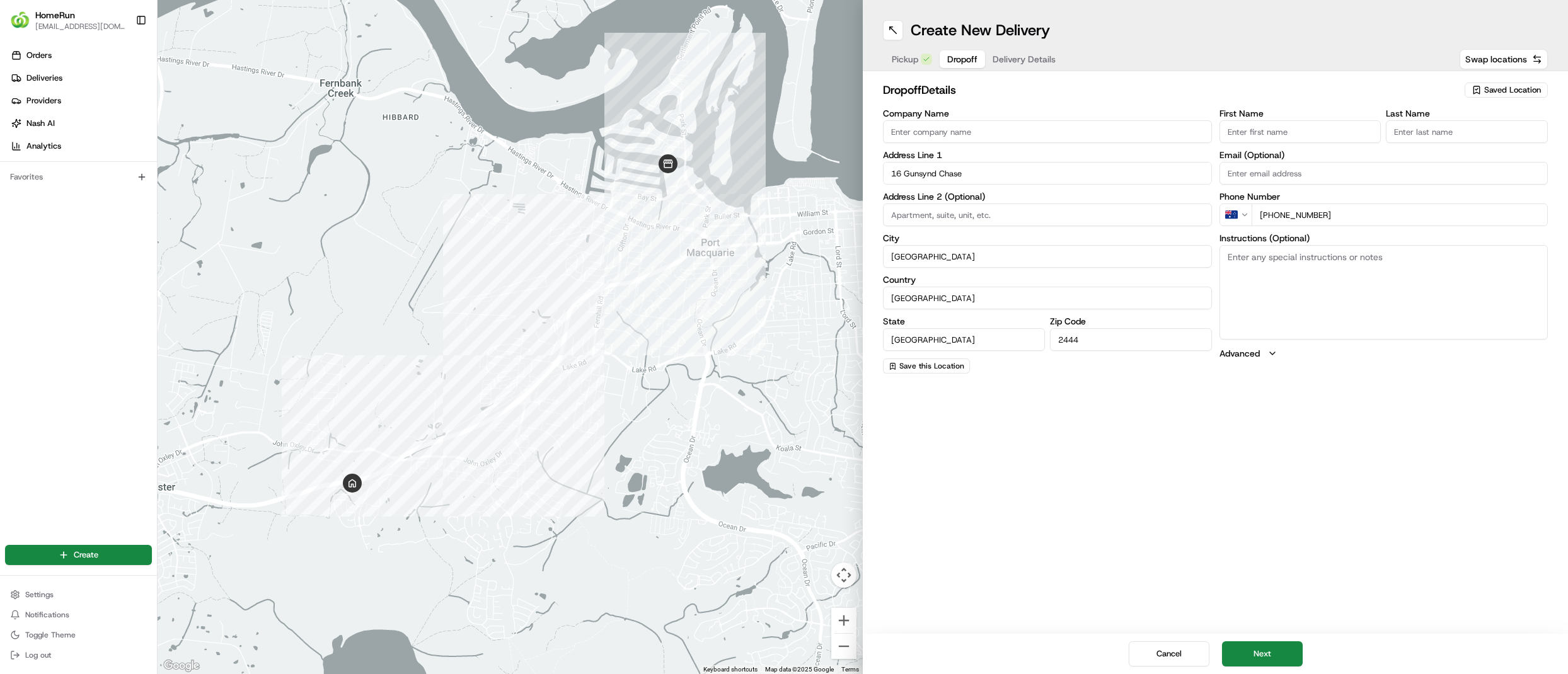
paste input "Lisa"
type input "Lisa"
click at [1428, 133] on input "Last Name" at bounding box center [1466, 131] width 162 height 22
paste input "Smith"
type input "Smith"
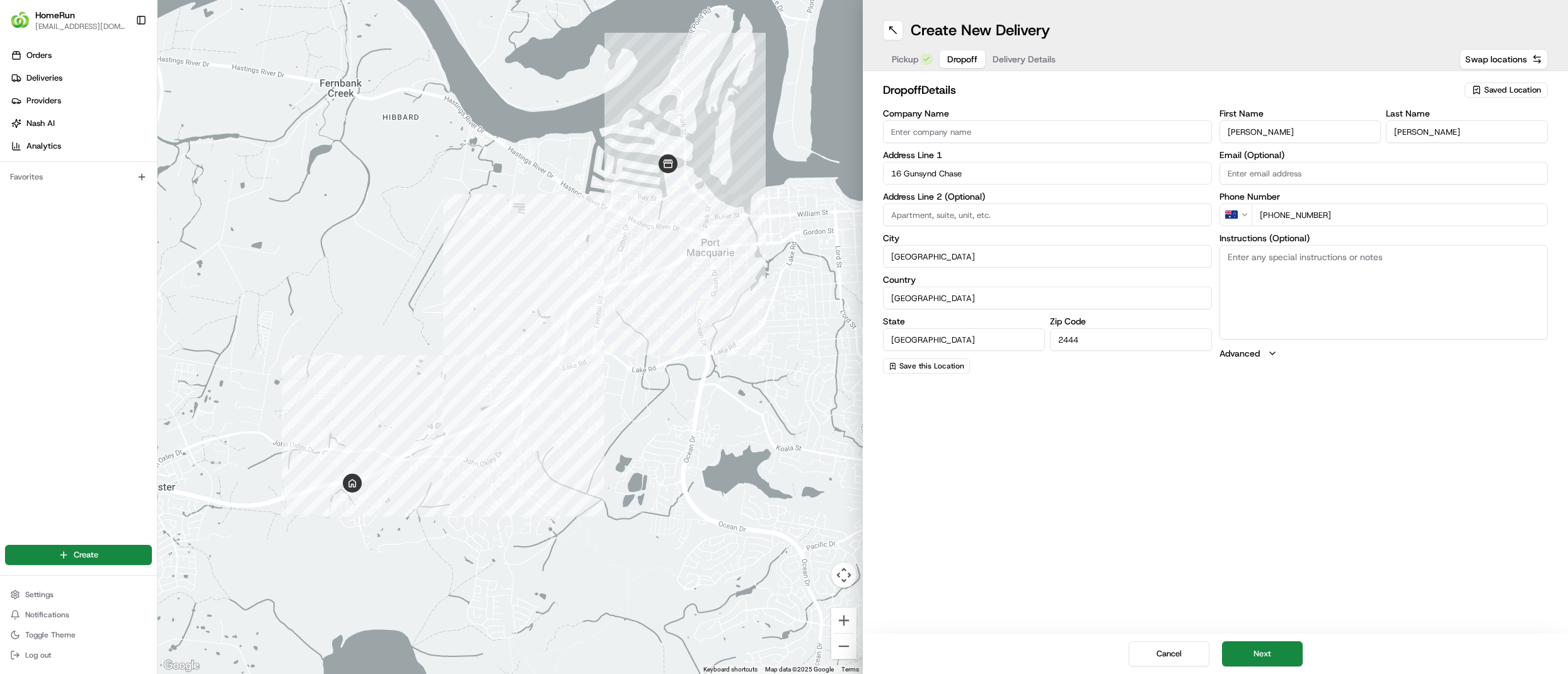
click at [1314, 173] on input "Email (Optional)" at bounding box center [1383, 173] width 329 height 22
paste input "lisas1812@hotmail.com"
type input "lisas1812@hotmail.com"
